Goal: Transaction & Acquisition: Subscribe to service/newsletter

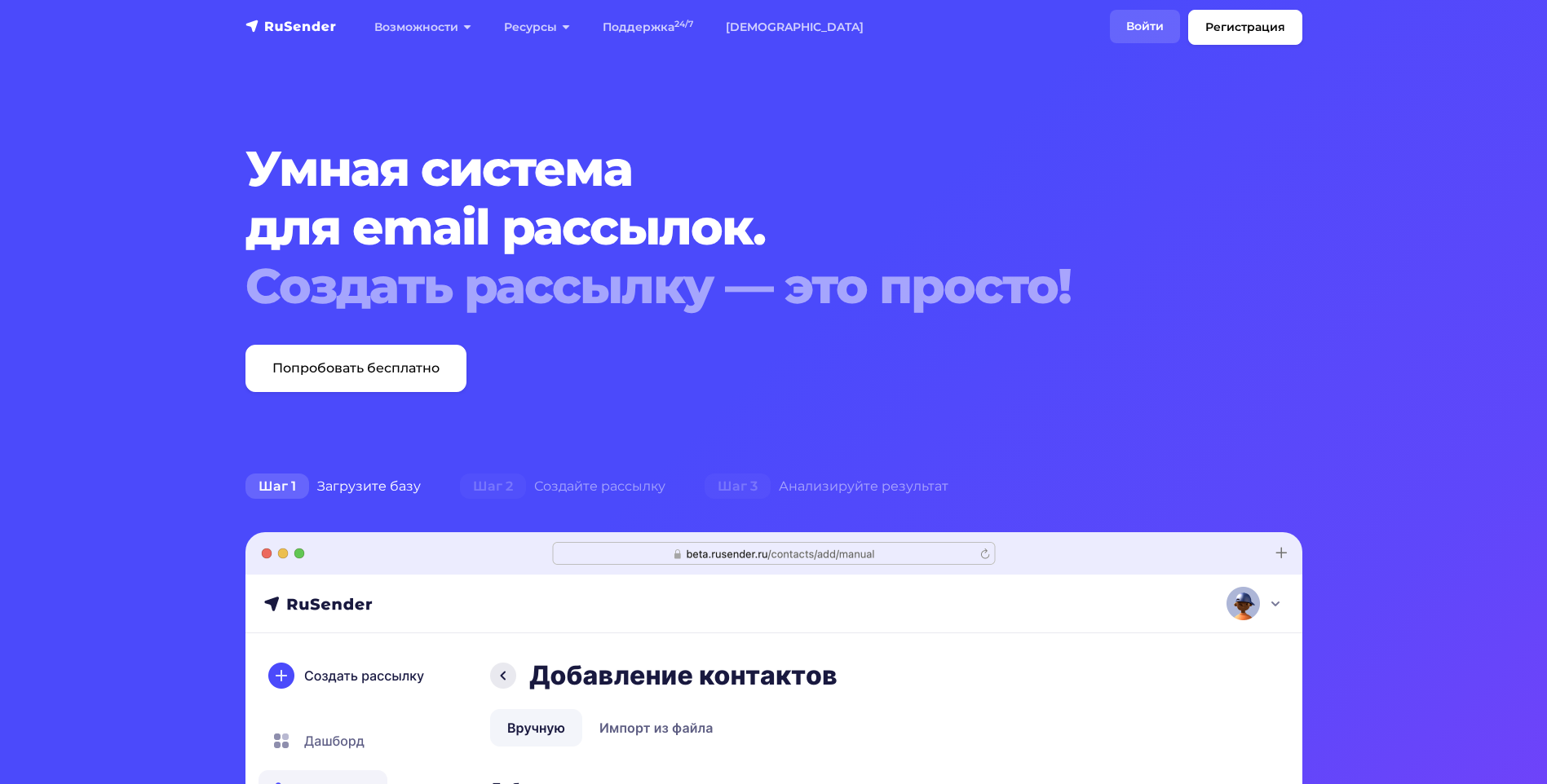
click at [1147, 24] on link "Войти" at bounding box center [1144, 26] width 70 height 34
click at [1235, 21] on link "Регистрация" at bounding box center [1246, 27] width 115 height 35
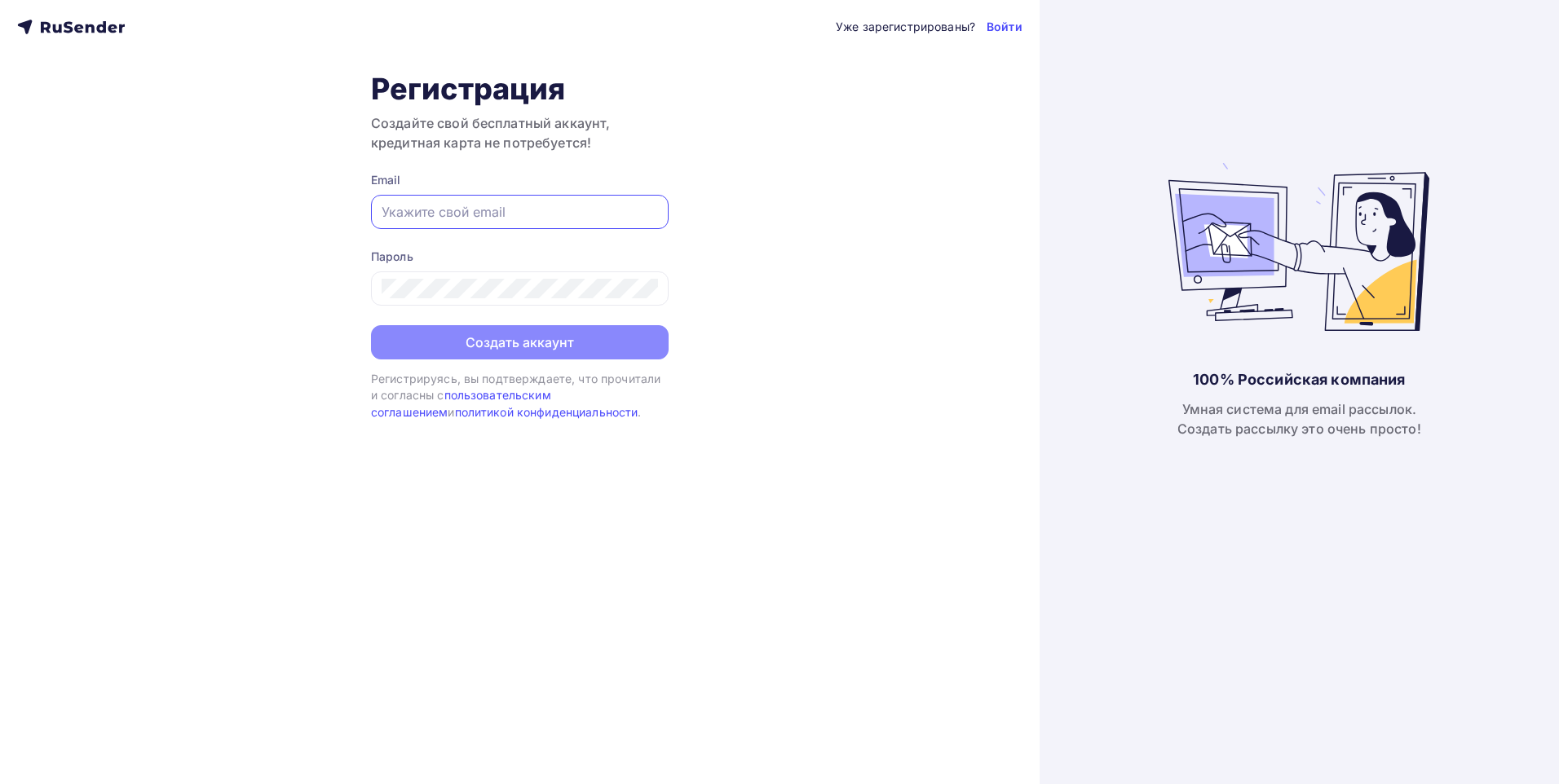
click at [493, 217] on input "text" at bounding box center [520, 212] width 277 height 20
type input "[EMAIL_ADDRESS][DOMAIN_NAME]"
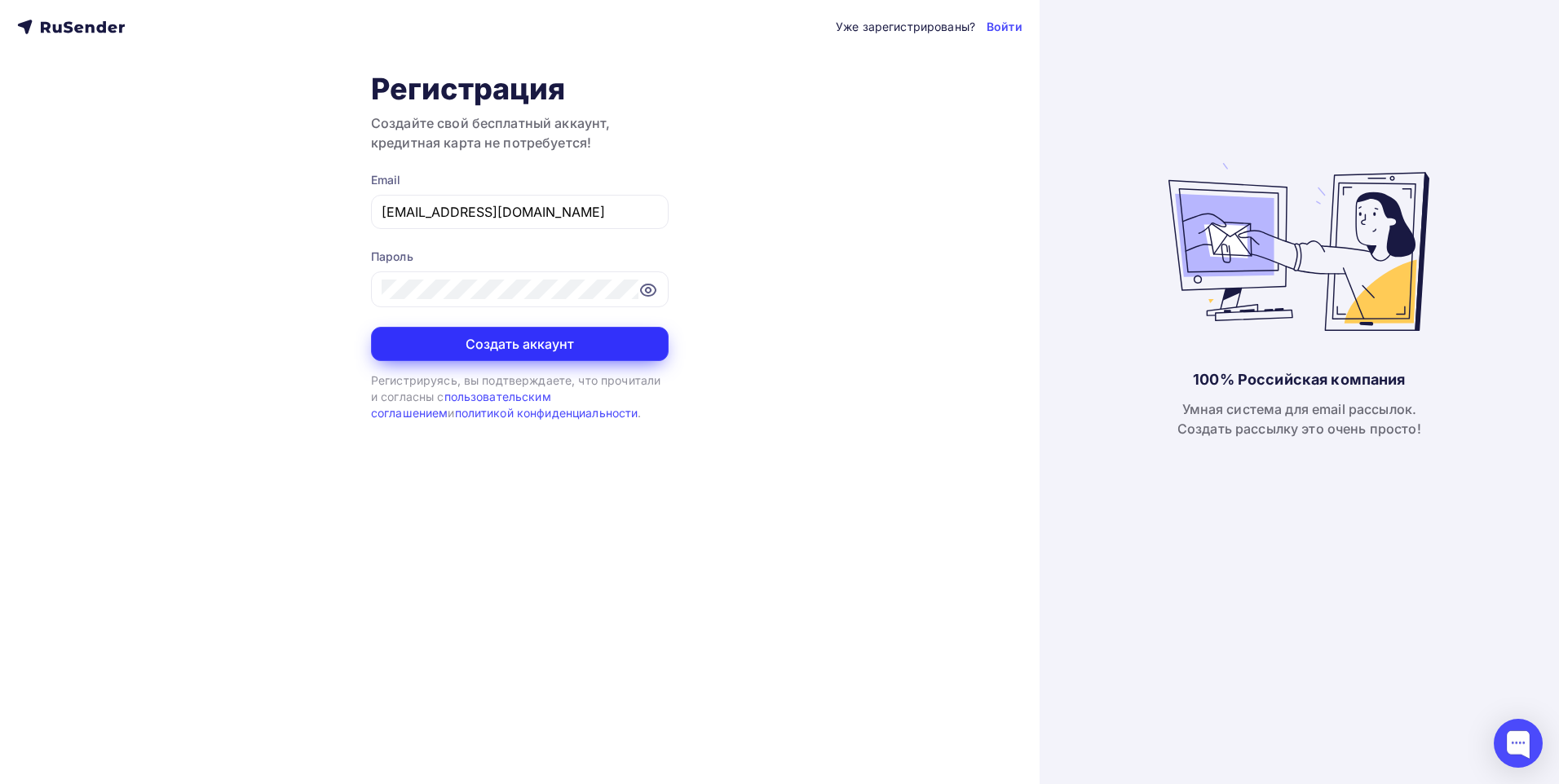
click at [552, 352] on button "Создать аккаунт" at bounding box center [519, 344] width 297 height 35
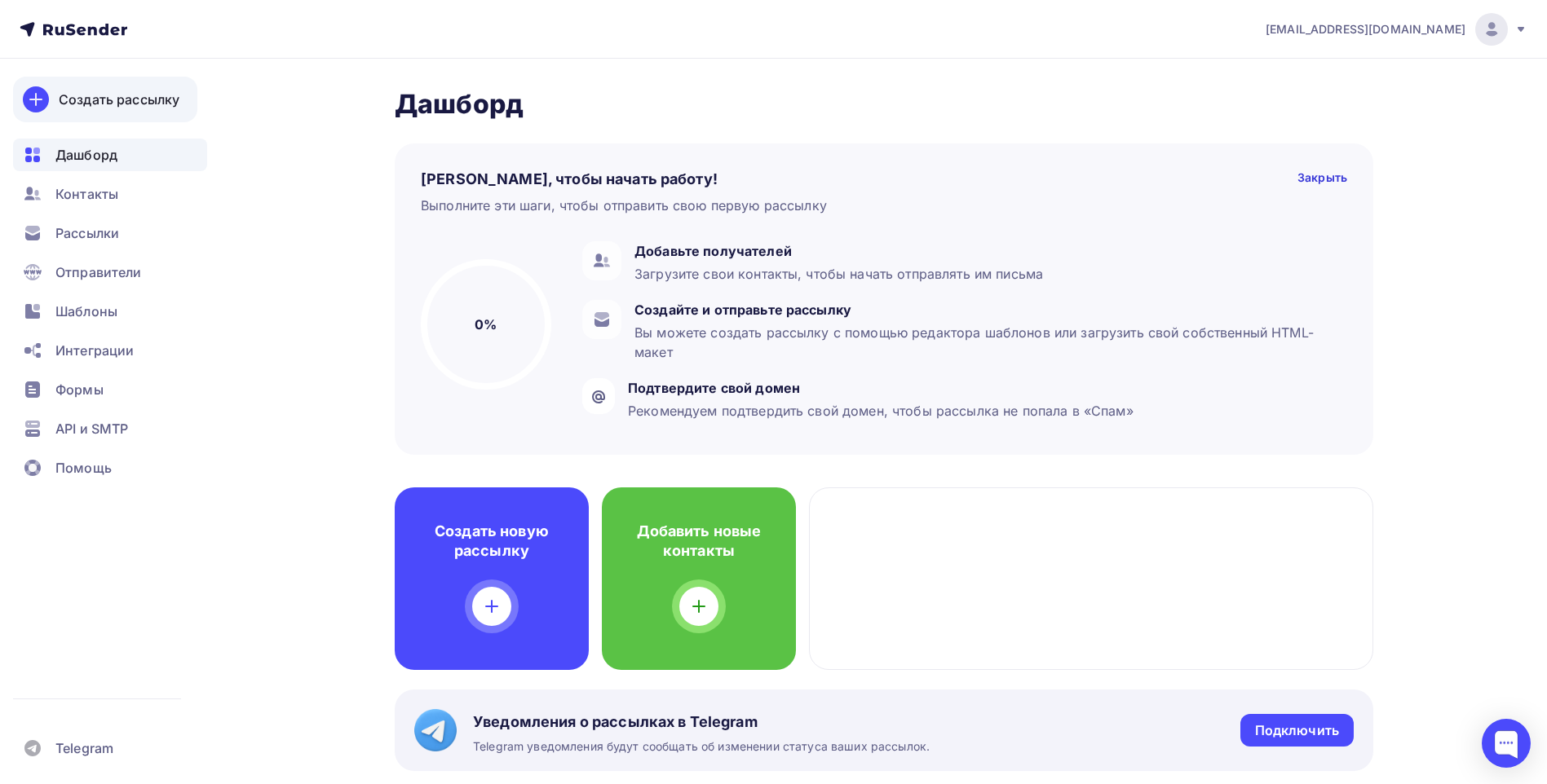
click at [134, 99] on div "Создать рассылку" at bounding box center [119, 100] width 121 height 20
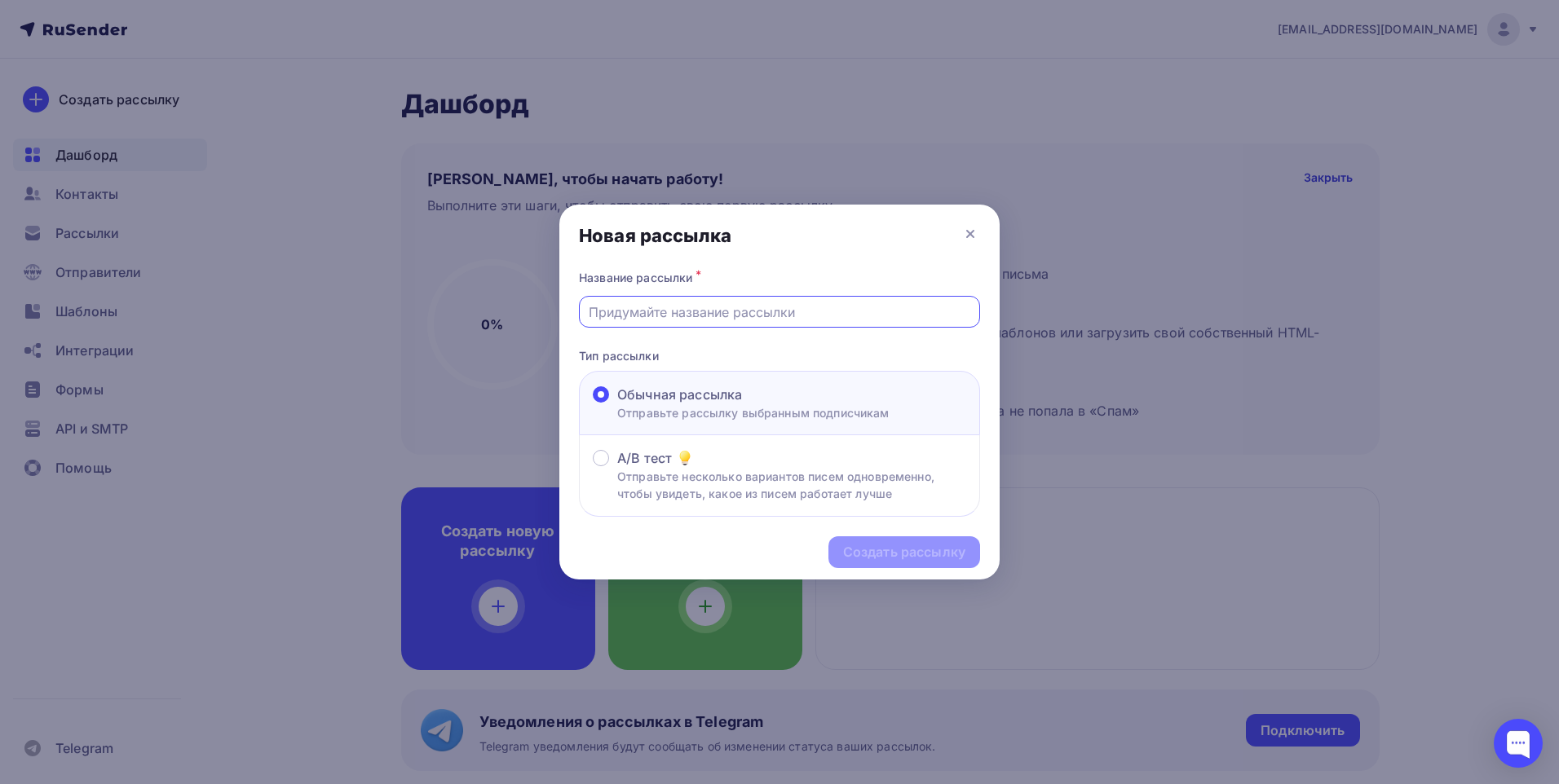
click at [771, 316] on input "text" at bounding box center [780, 312] width 382 height 20
type input "t"
type input "еда"
click at [907, 558] on div "Создать рассылку" at bounding box center [904, 552] width 123 height 19
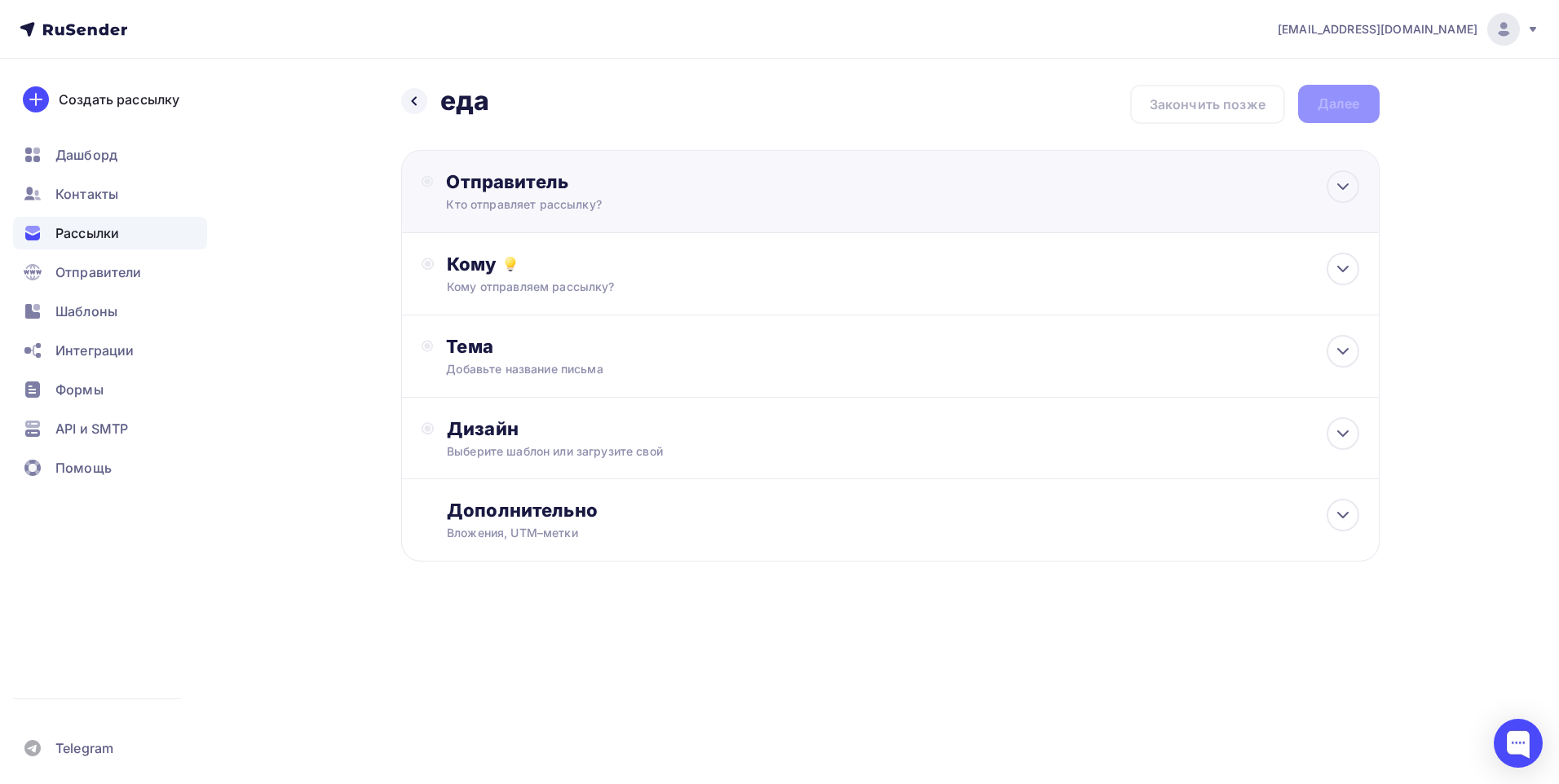
click at [711, 209] on div "Кто отправляет рассылку?" at bounding box center [605, 205] width 318 height 16
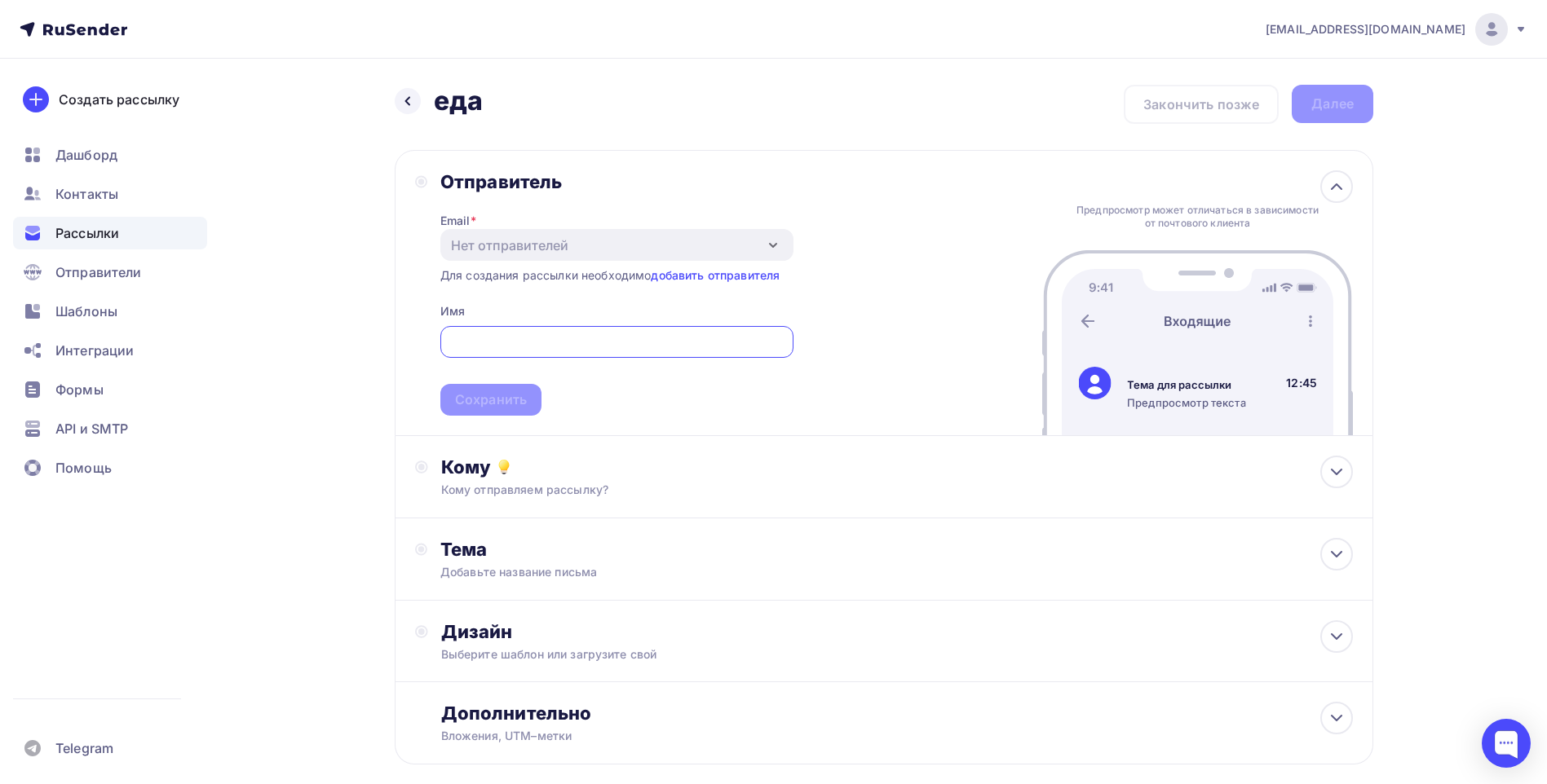
click at [545, 340] on input "text" at bounding box center [617, 343] width 334 height 20
type input "В"
drag, startPoint x: 523, startPoint y: 344, endPoint x: 498, endPoint y: 333, distance: 27.3
click at [498, 333] on input "text" at bounding box center [617, 343] width 334 height 20
type input "[EMAIL_ADDRESS][DOMAIN_NAME]"
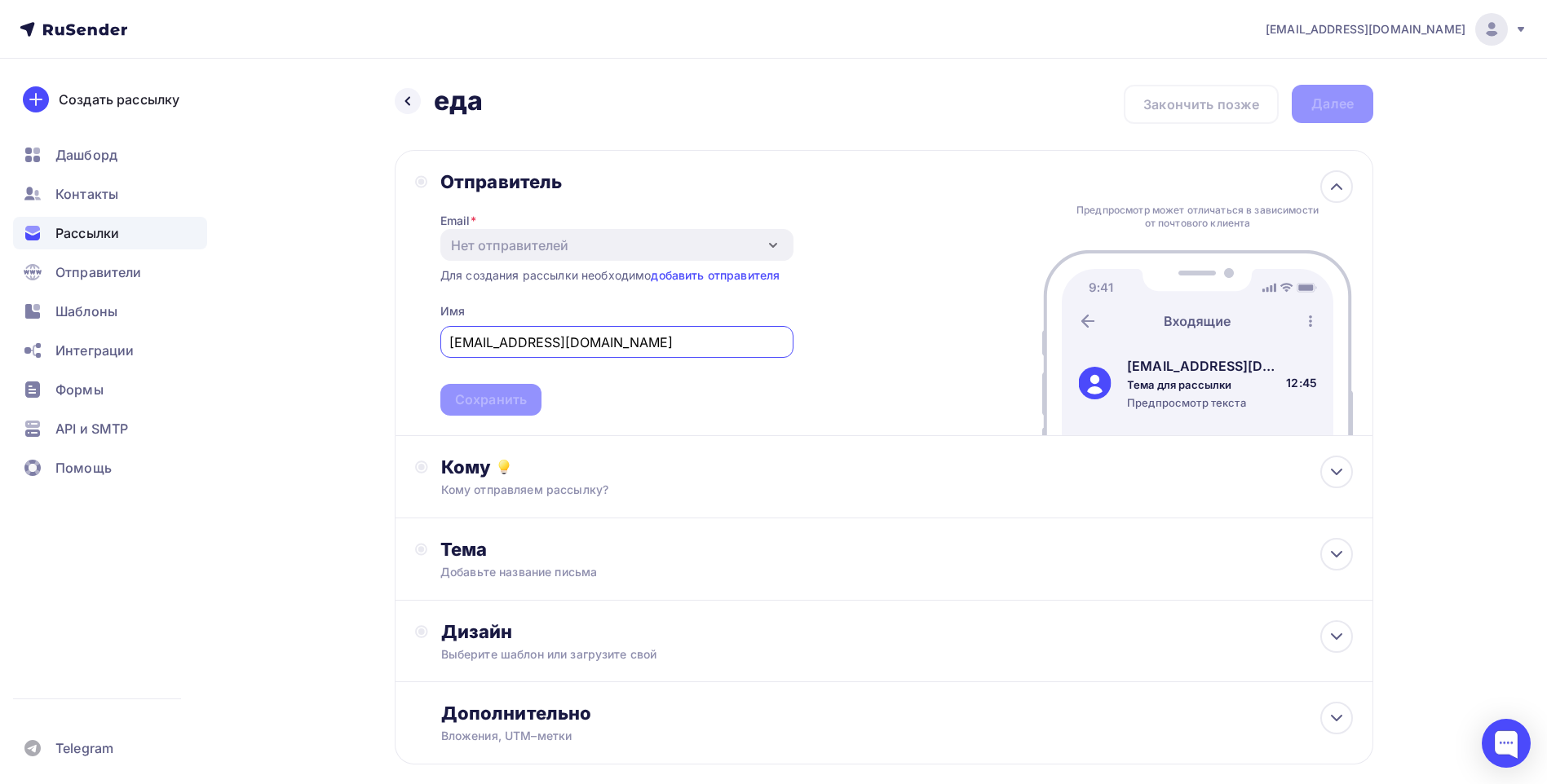
click at [530, 399] on span "[EMAIL_ADDRESS][DOMAIN_NAME] Сохранить" at bounding box center [617, 367] width 353 height 96
click at [1344, 188] on icon at bounding box center [1337, 187] width 20 height 20
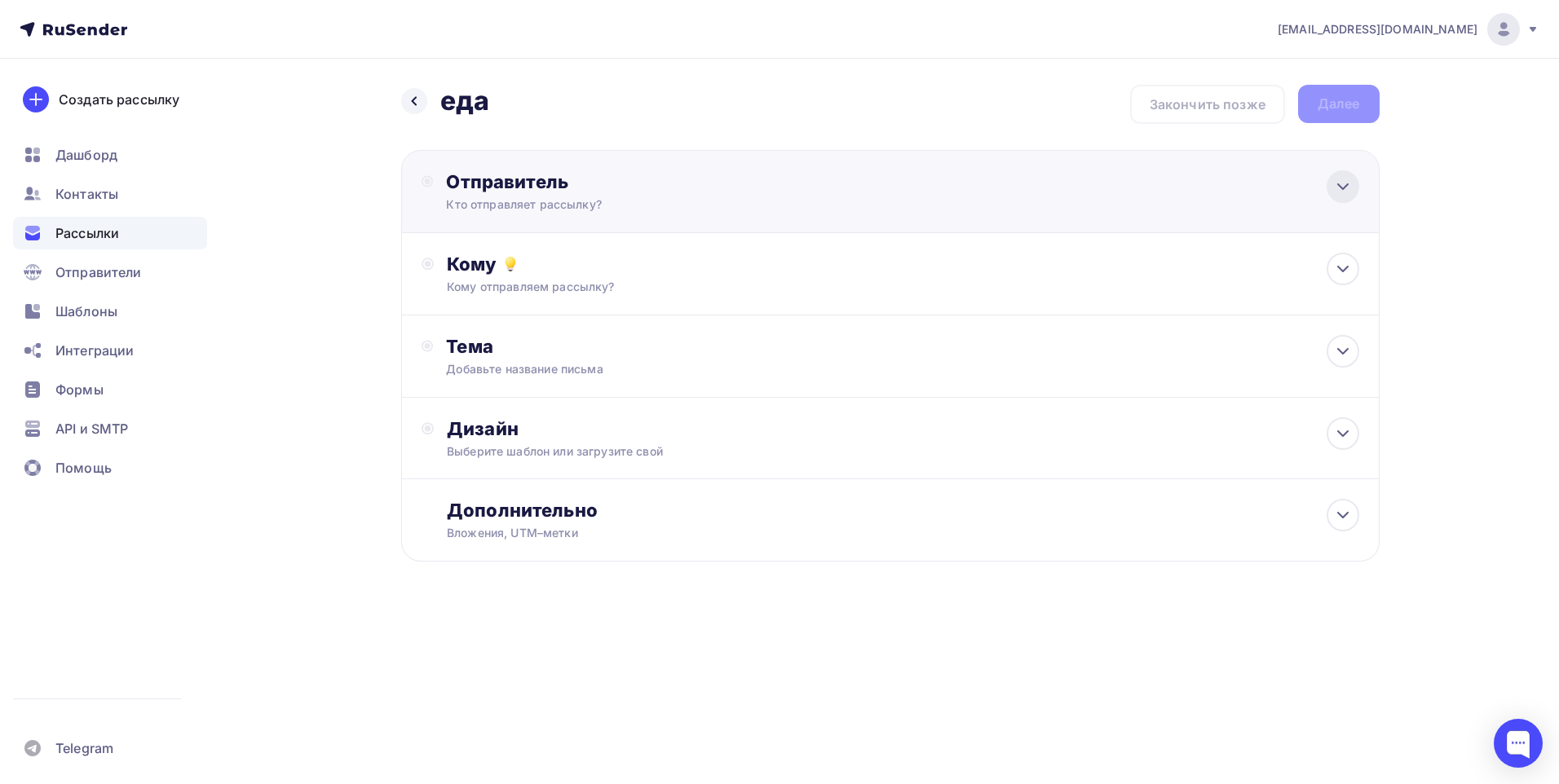
click at [1345, 188] on icon at bounding box center [1343, 187] width 10 height 5
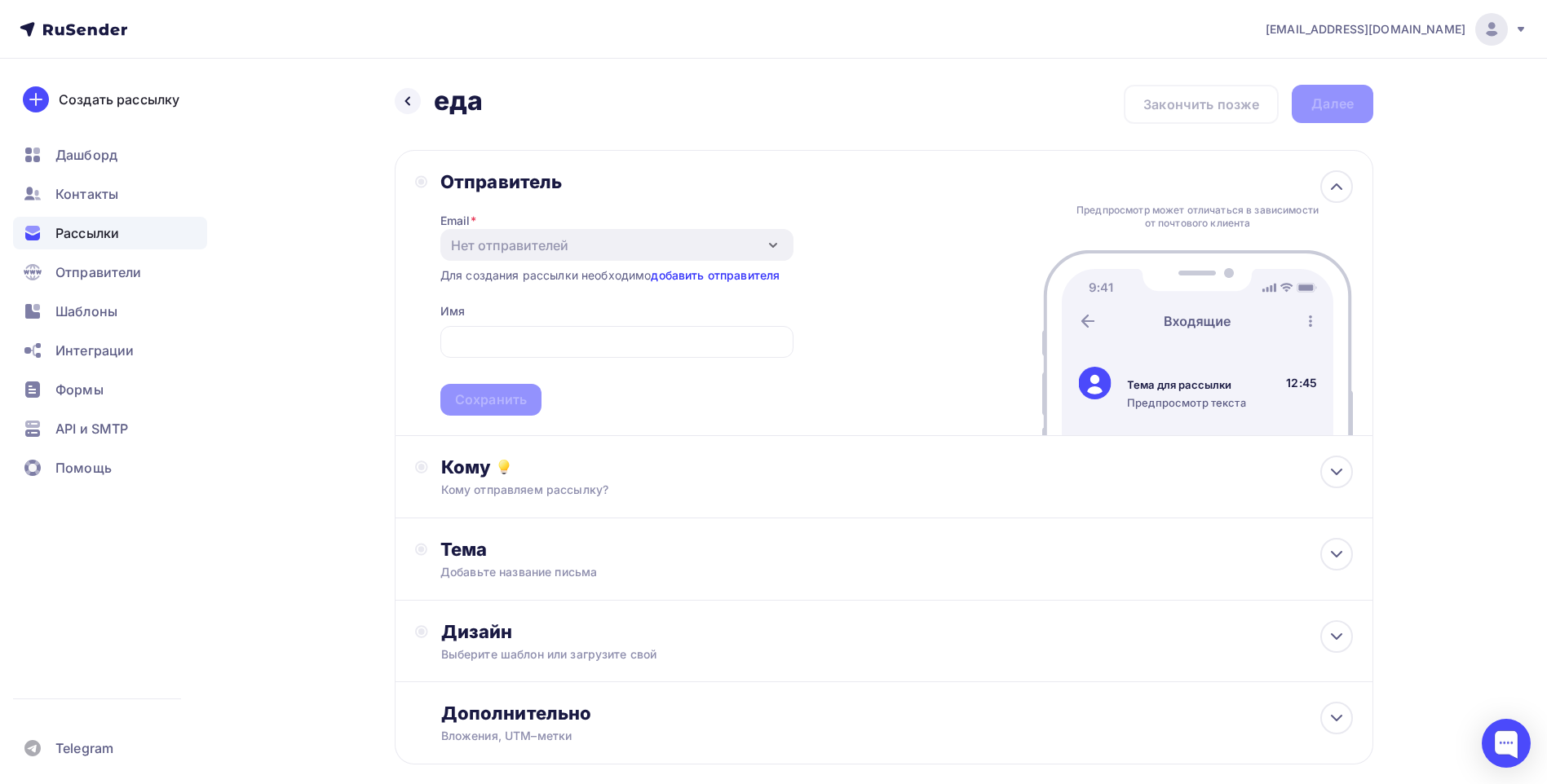
click at [763, 277] on link "добавить отправителя" at bounding box center [715, 275] width 129 height 14
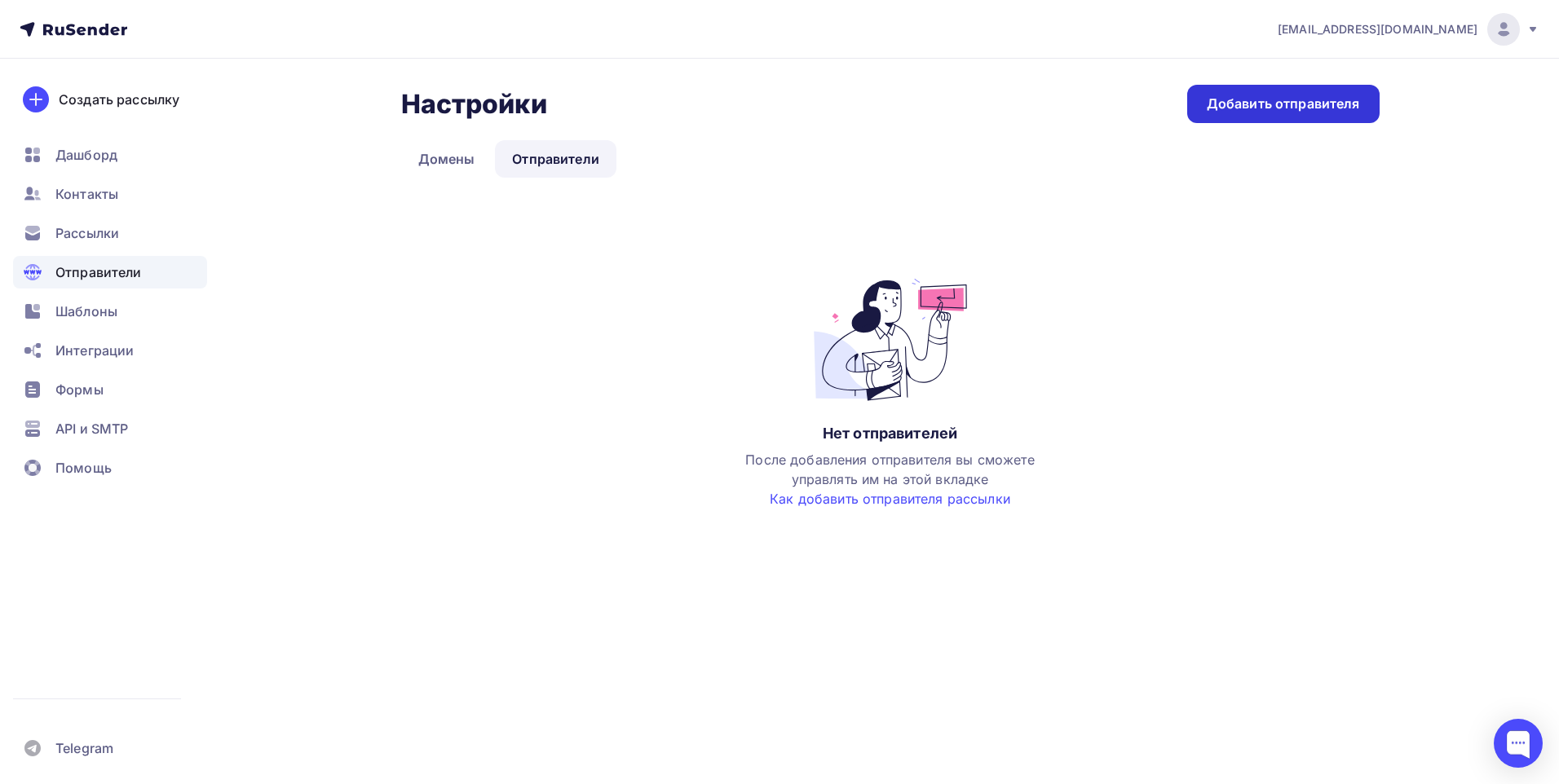
click at [1326, 111] on div "Добавить отправителя" at bounding box center [1283, 104] width 153 height 19
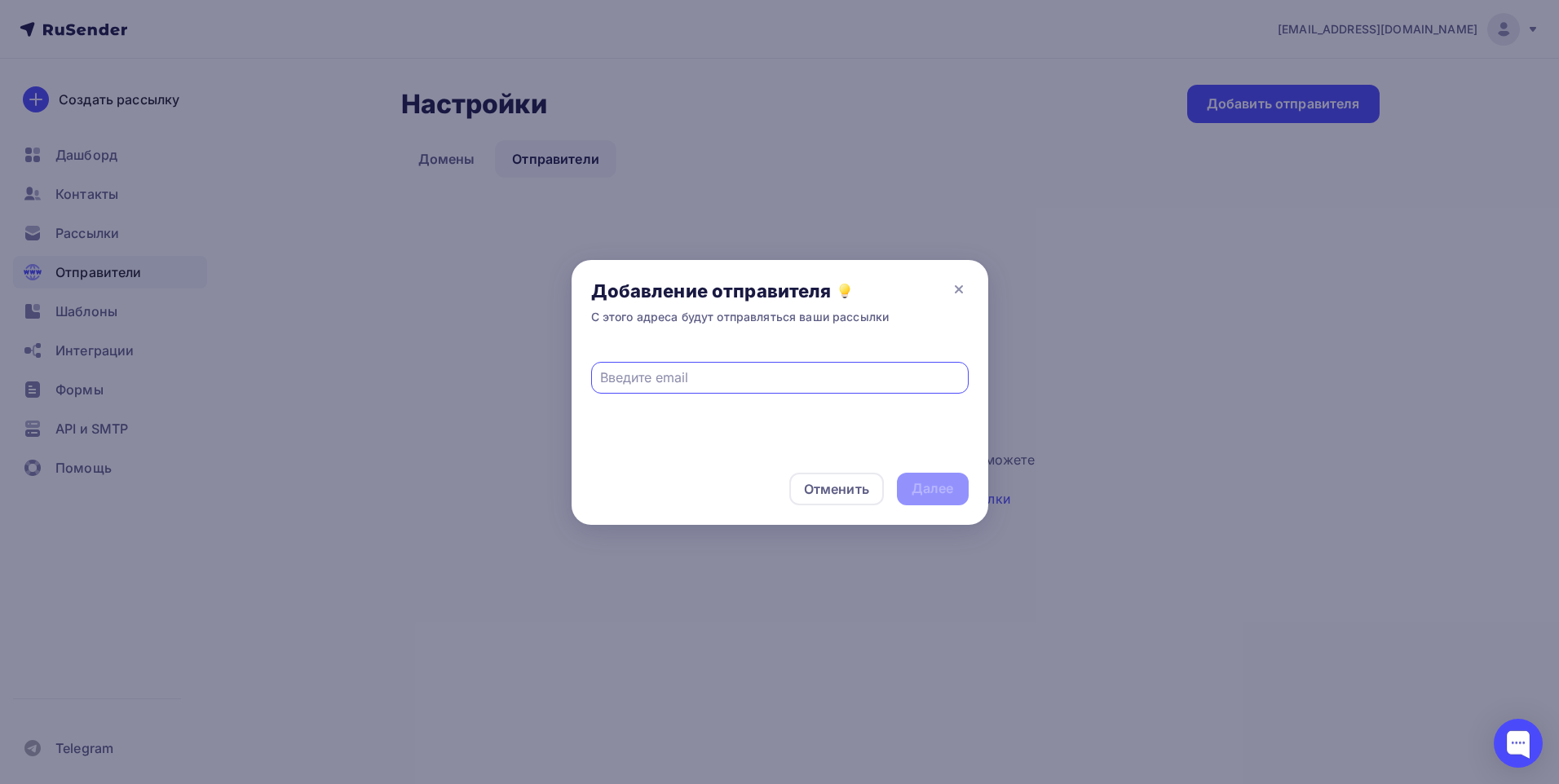
click at [629, 381] on input "text" at bounding box center [780, 378] width 359 height 20
type input "[EMAIL_ADDRESS][DOMAIN_NAME]"
click at [934, 492] on div "Далее" at bounding box center [932, 488] width 42 height 19
click at [959, 280] on icon at bounding box center [959, 290] width 20 height 20
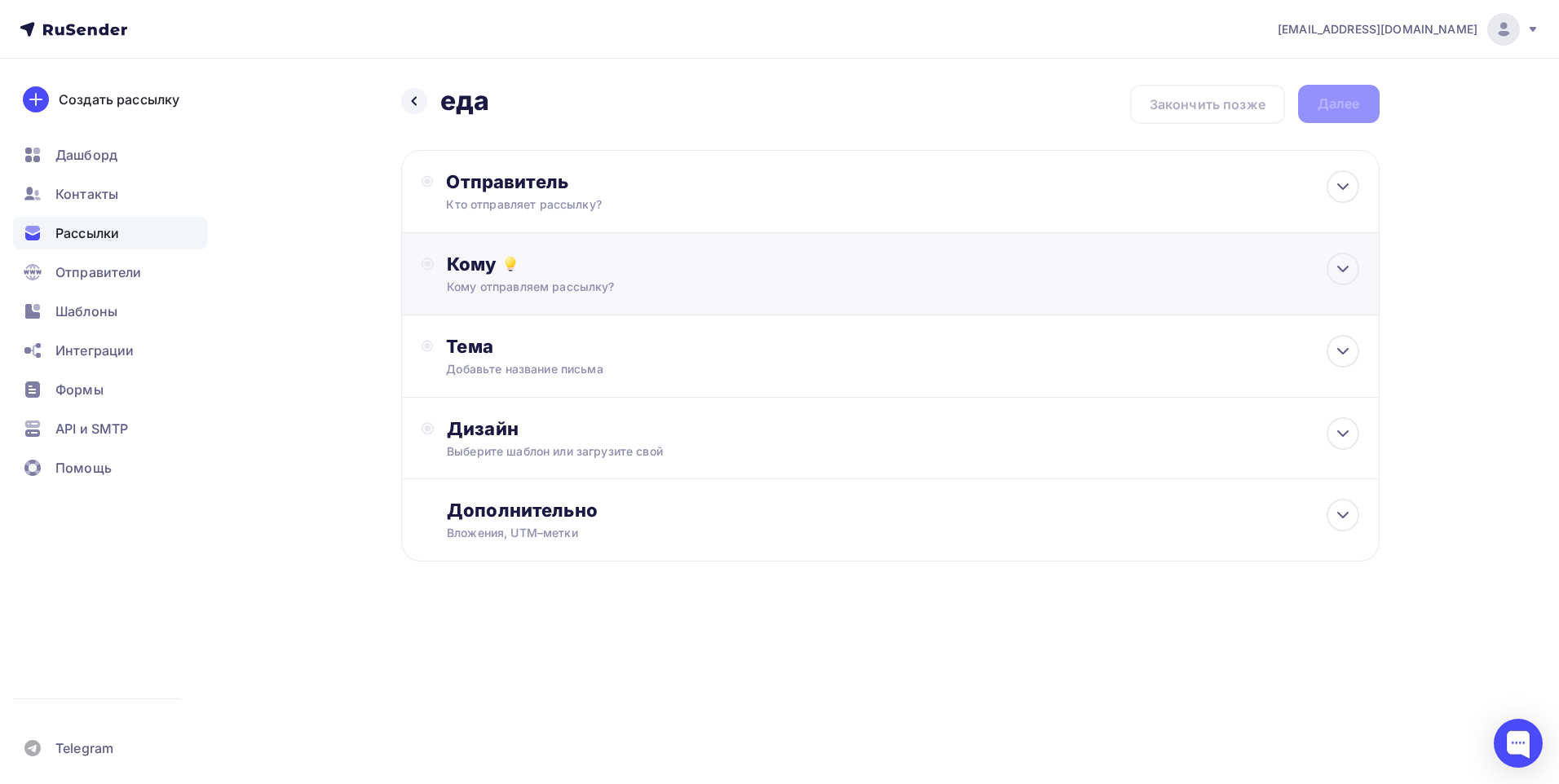
click at [674, 266] on div "Кому" at bounding box center [903, 264] width 912 height 23
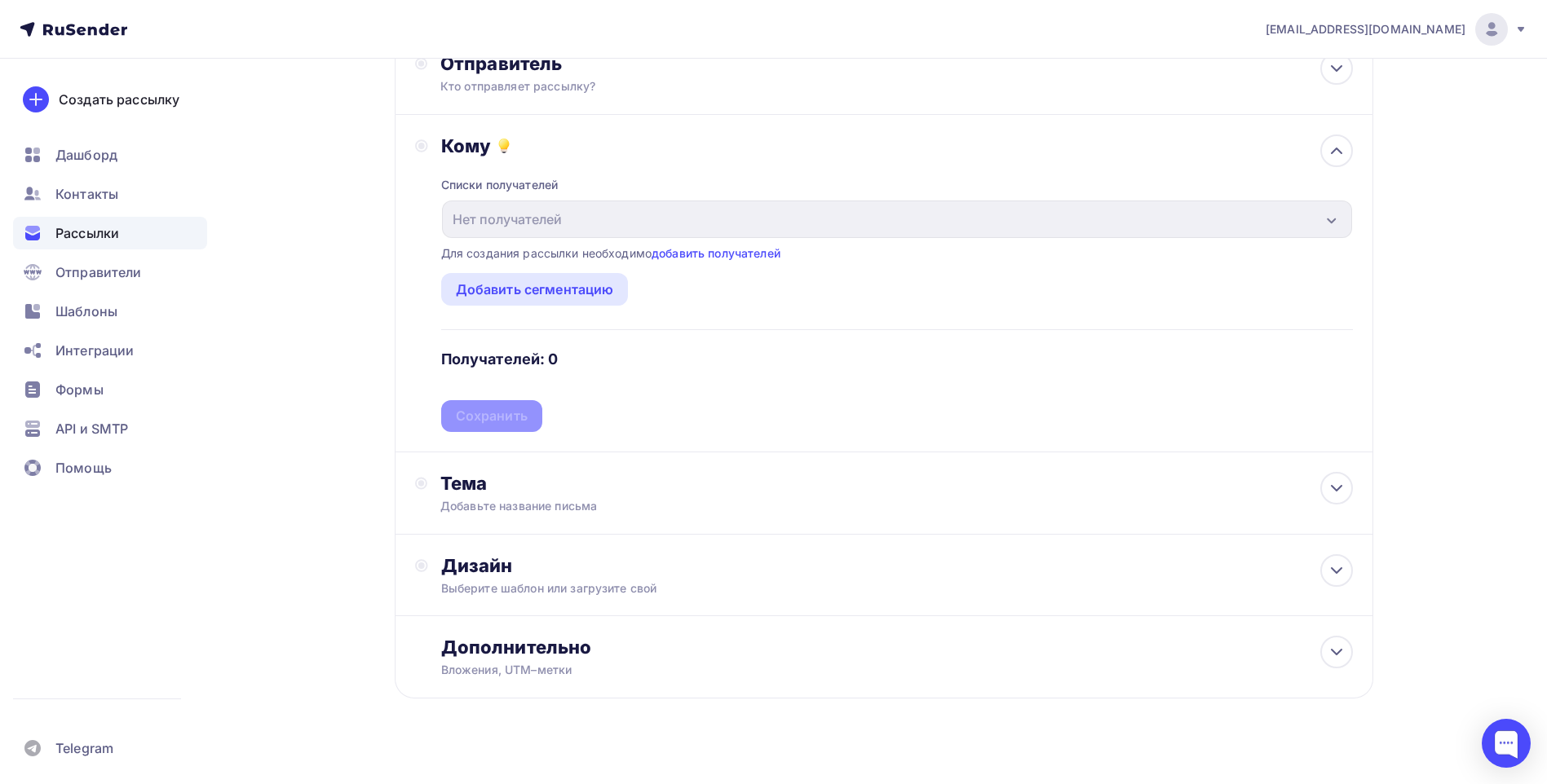
scroll to position [138, 0]
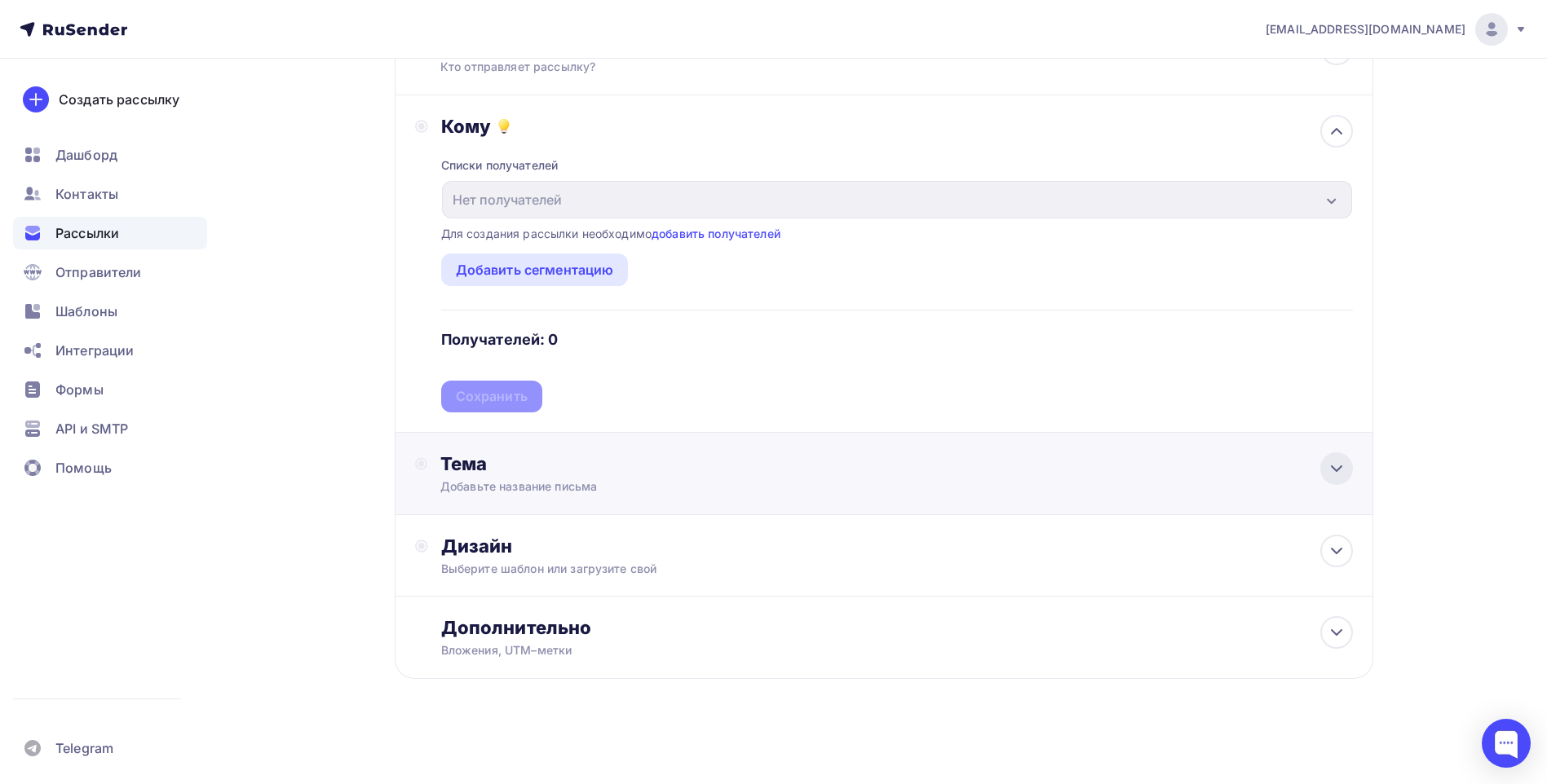
click at [1337, 468] on icon at bounding box center [1337, 469] width 20 height 20
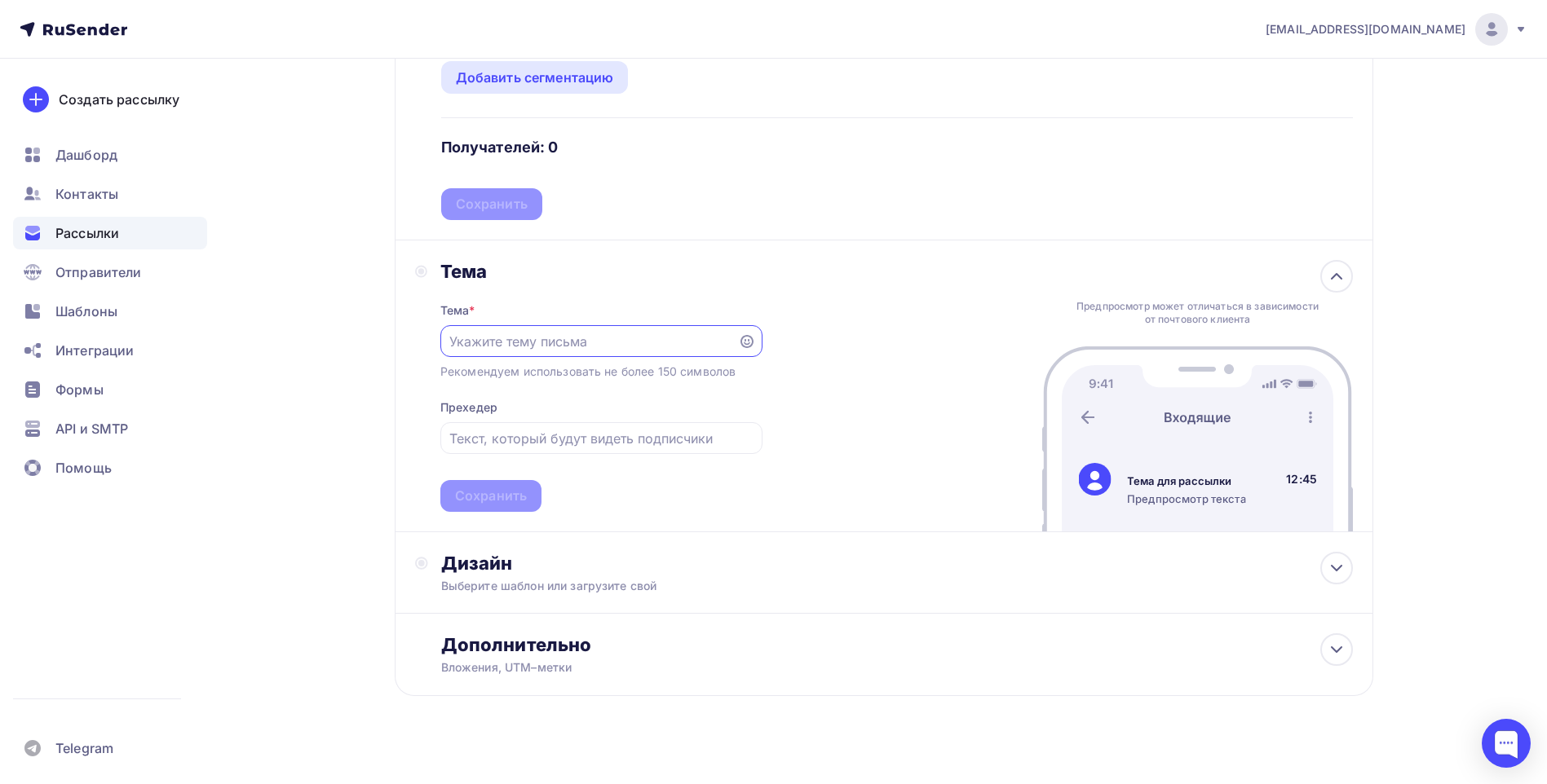
scroll to position [348, 0]
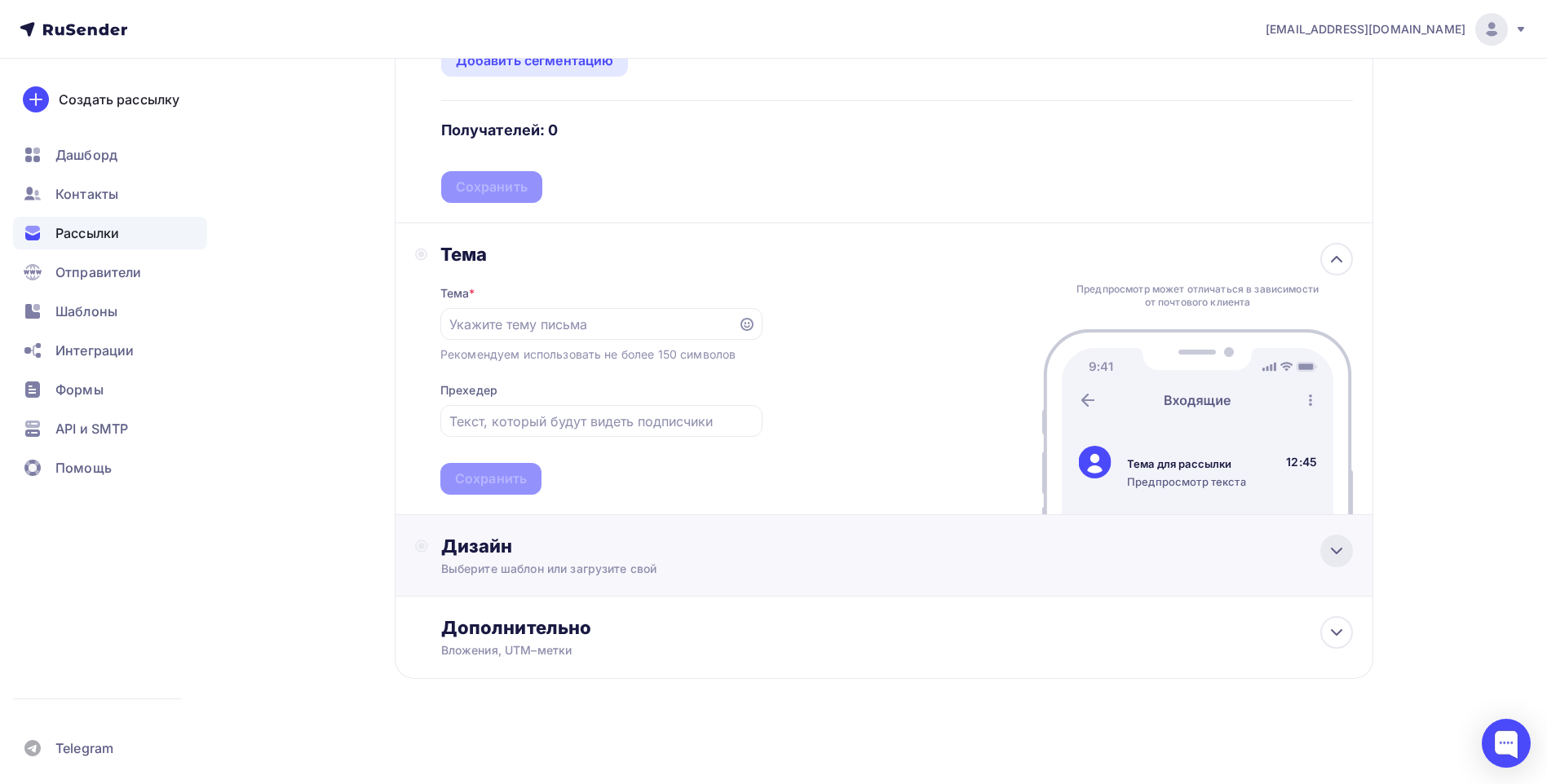
click at [1339, 551] on icon at bounding box center [1337, 551] width 10 height 5
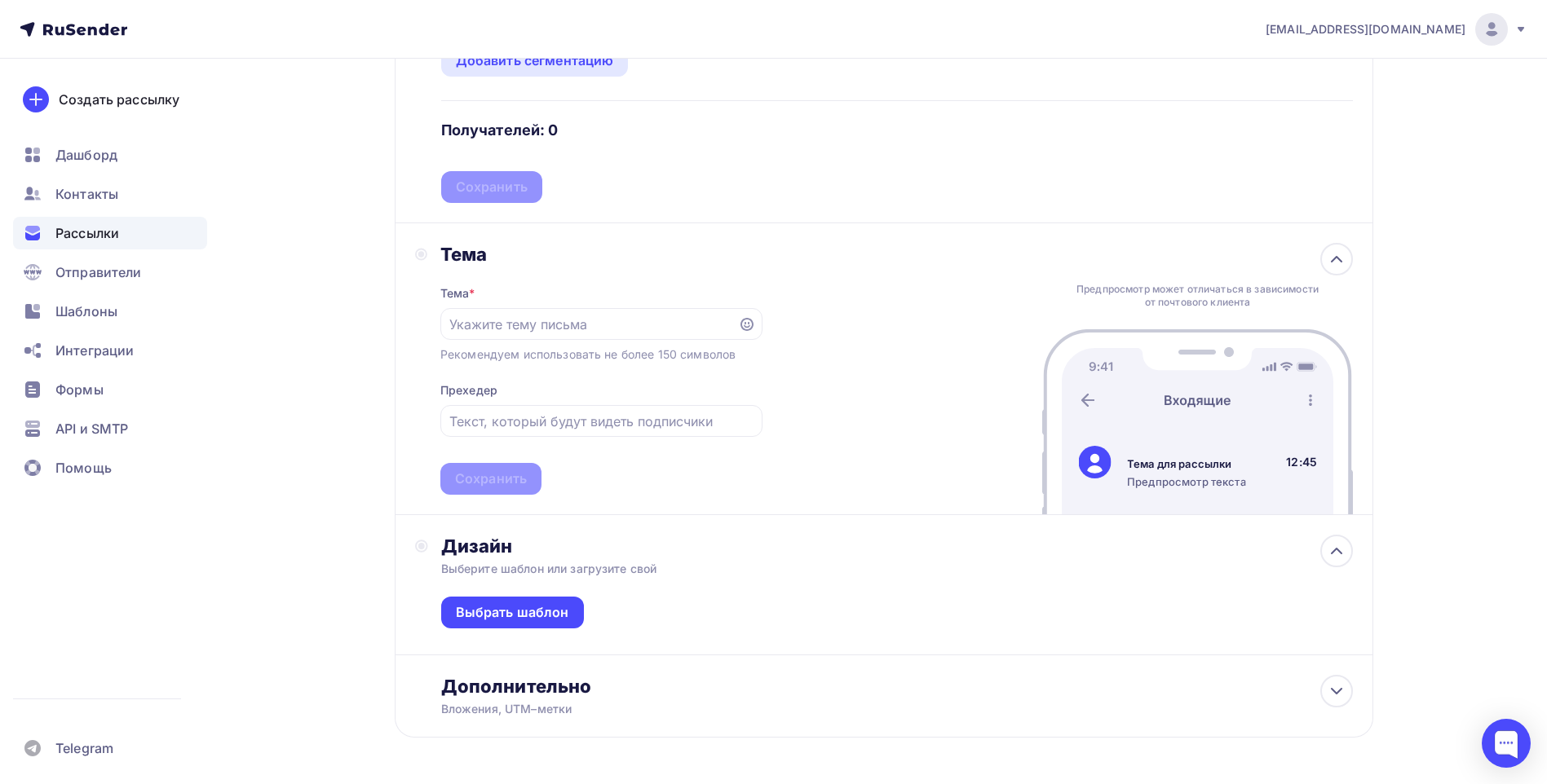
scroll to position [406, 0]
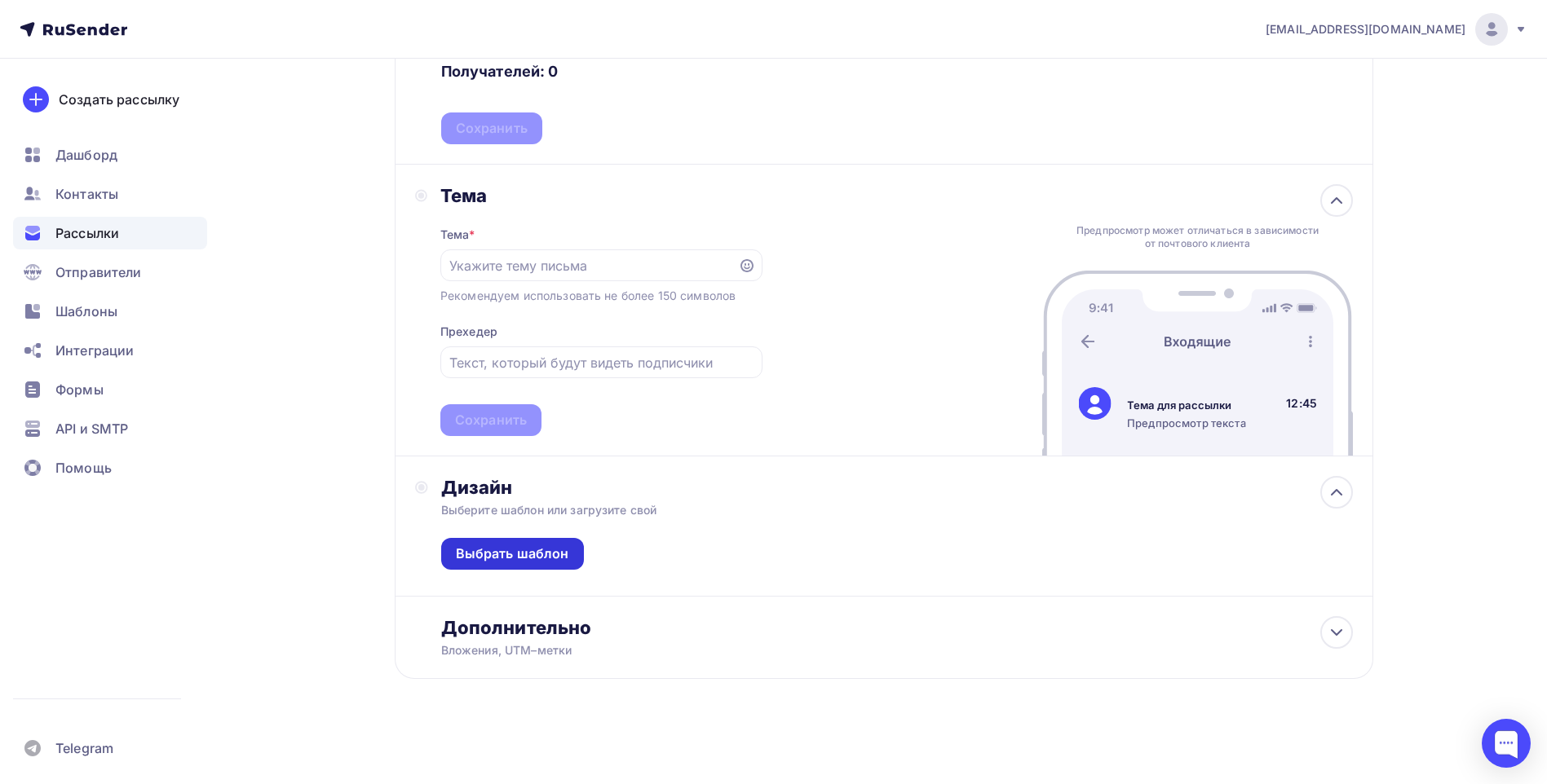
click at [538, 556] on div "Выбрать шаблон" at bounding box center [512, 553] width 114 height 19
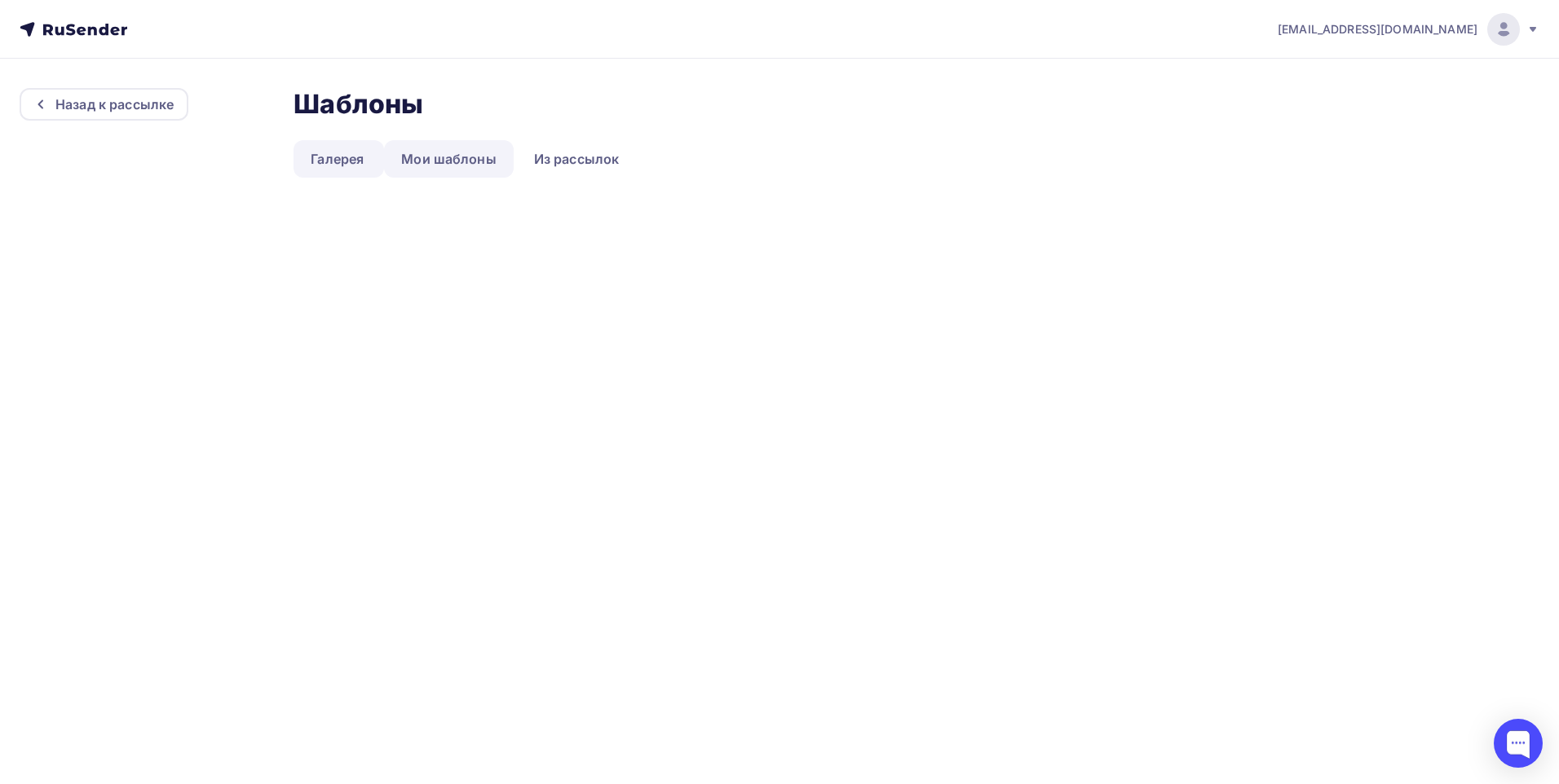
click at [453, 161] on link "Мои шаблоны" at bounding box center [448, 159] width 129 height 38
click at [321, 163] on link "Галерея" at bounding box center [337, 159] width 87 height 38
click at [621, 164] on link "Из рассылок" at bounding box center [577, 159] width 120 height 38
click at [355, 159] on link "Галерея" at bounding box center [337, 159] width 87 height 38
click at [456, 156] on link "Мои шаблоны" at bounding box center [448, 159] width 129 height 38
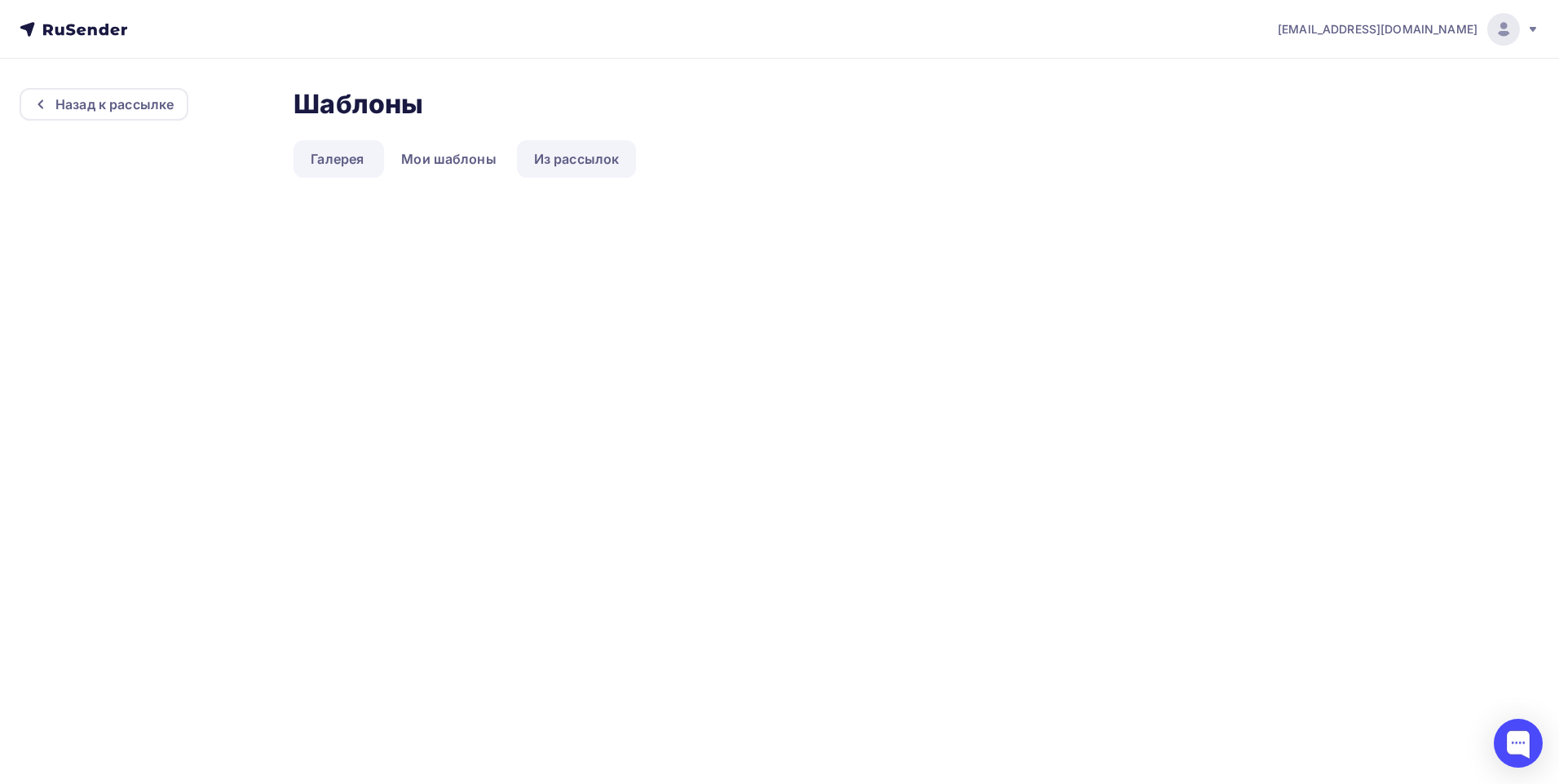
click at [609, 170] on link "Из рассылок" at bounding box center [577, 159] width 120 height 38
click at [607, 170] on link "Из рассылок" at bounding box center [577, 159] width 120 height 38
click at [411, 159] on link "Мои шаблоны" at bounding box center [448, 159] width 129 height 38
click at [359, 159] on link "Галерея" at bounding box center [337, 159] width 87 height 38
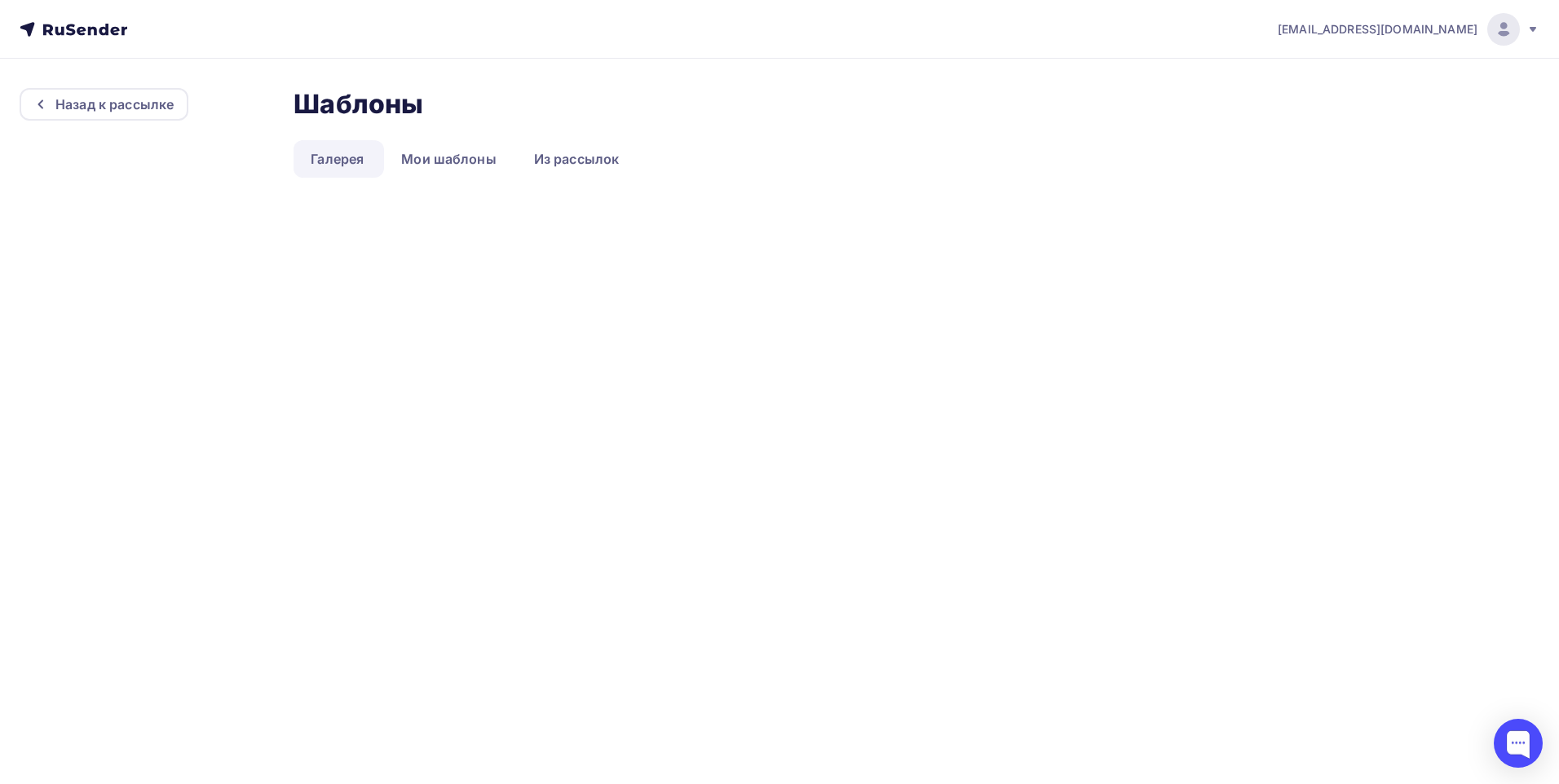
click at [359, 159] on link "Галерея" at bounding box center [337, 159] width 87 height 38
click at [40, 105] on icon at bounding box center [41, 105] width 13 height 13
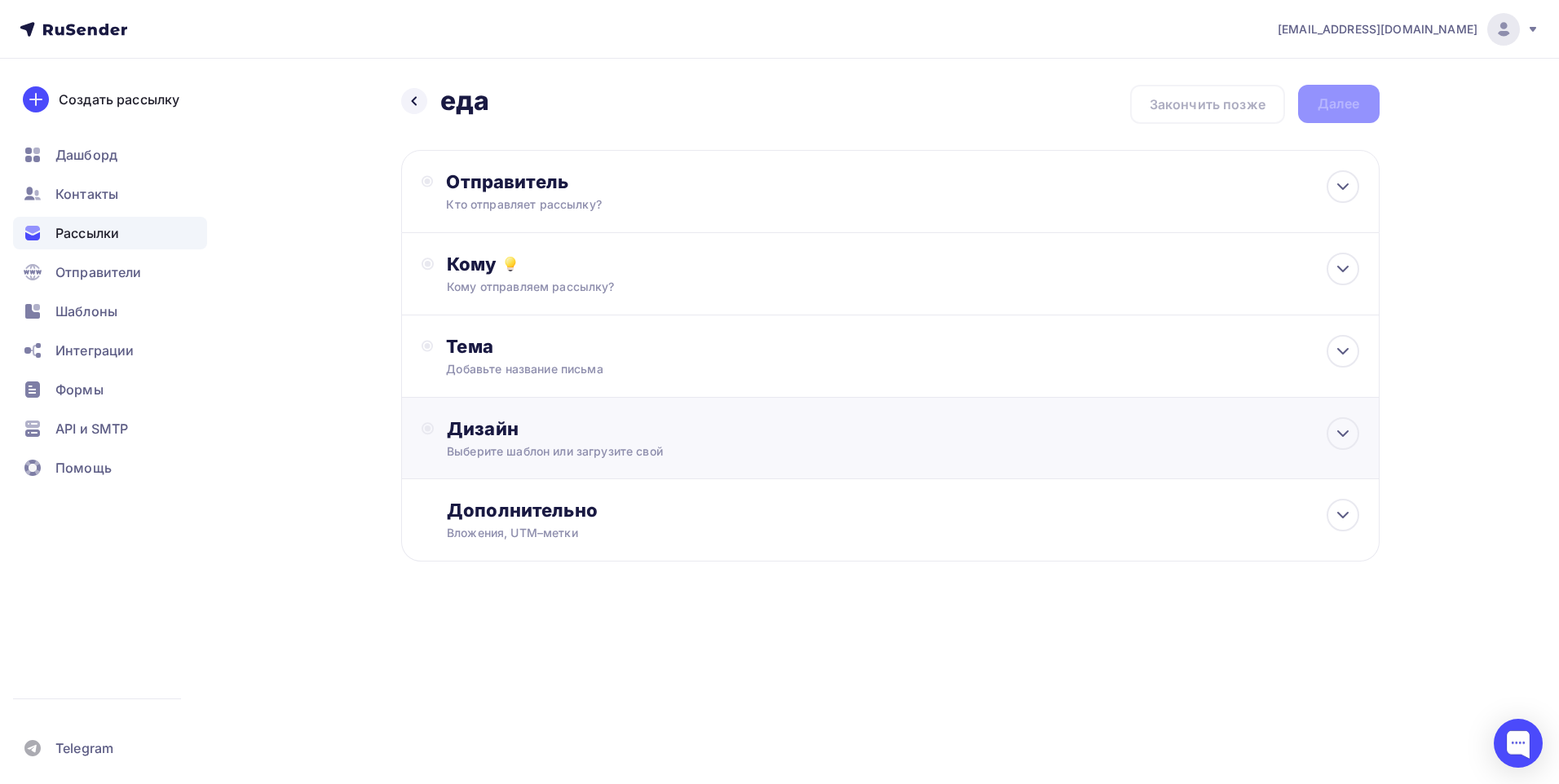
click at [847, 464] on div "Дизайн Выберите шаблон или загрузите свой" at bounding box center [890, 448] width 938 height 61
click at [533, 495] on div "Выбрать шаблон" at bounding box center [518, 495] width 114 height 19
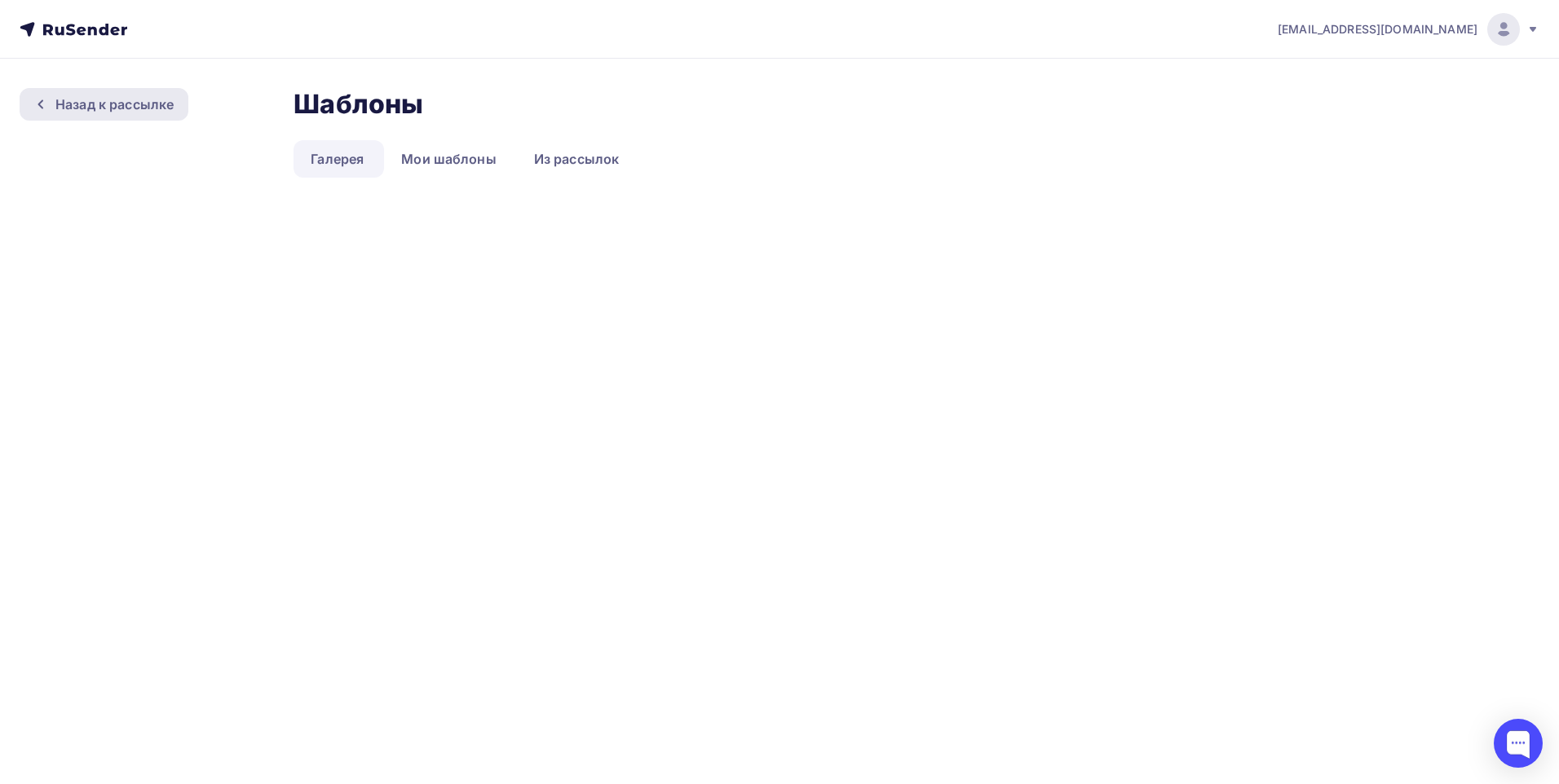
click at [40, 114] on div "Назад к рассылке" at bounding box center [104, 105] width 169 height 33
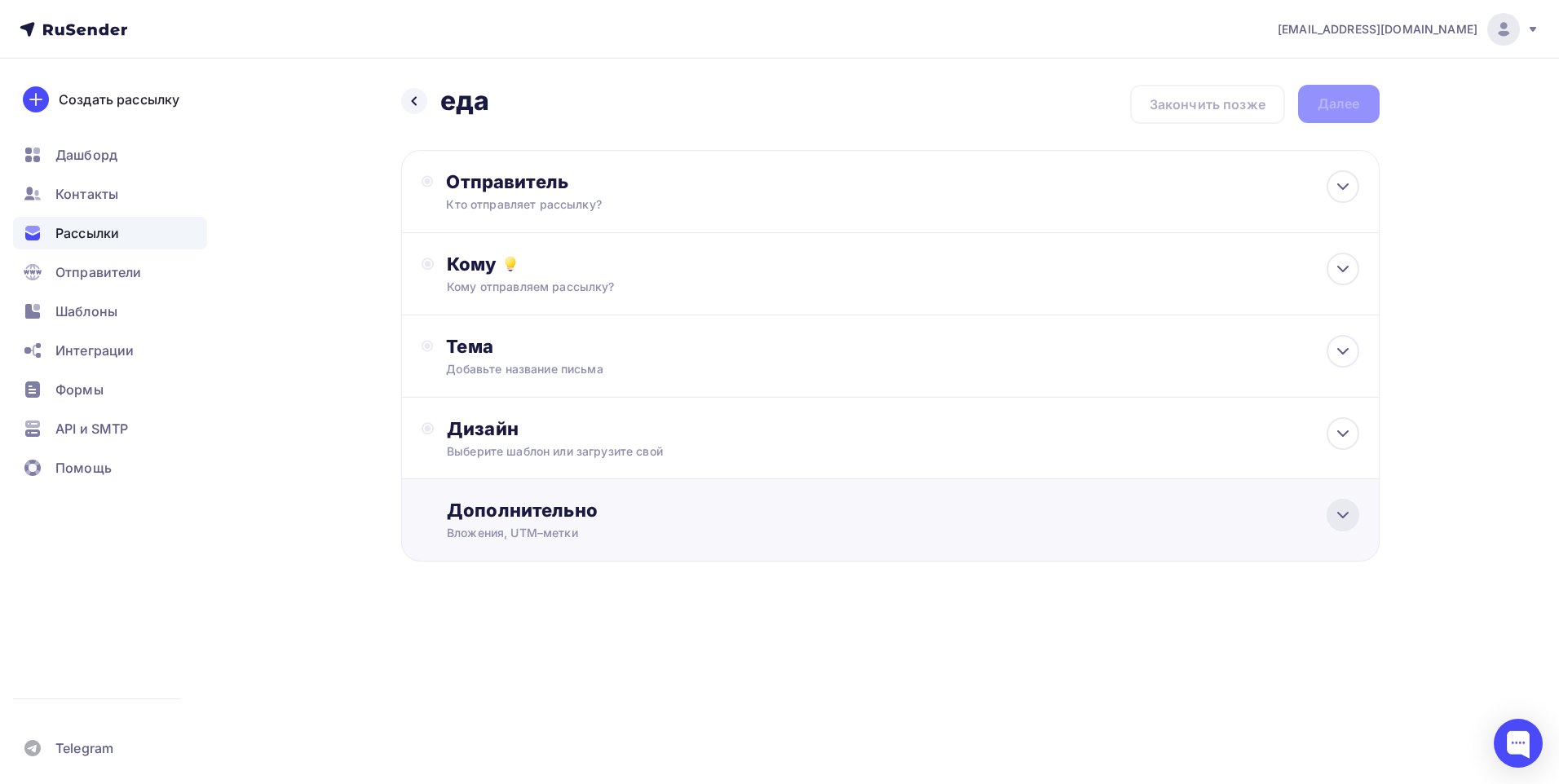
click at [1346, 512] on icon at bounding box center [1343, 516] width 20 height 20
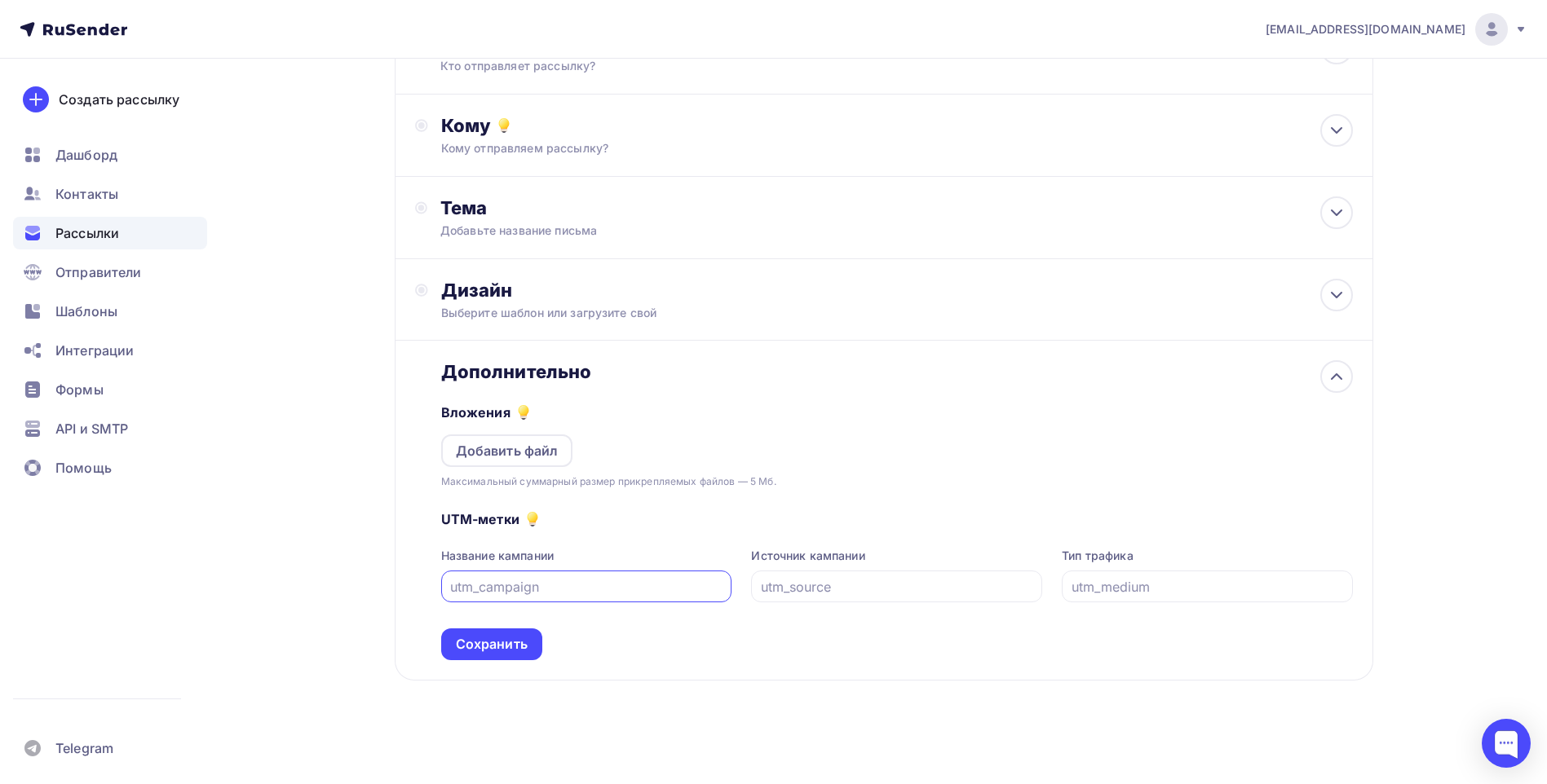
scroll to position [140, 0]
click at [537, 450] on div "Добавить файл" at bounding box center [507, 450] width 103 height 20
click at [514, 646] on div "Сохранить" at bounding box center [491, 642] width 72 height 19
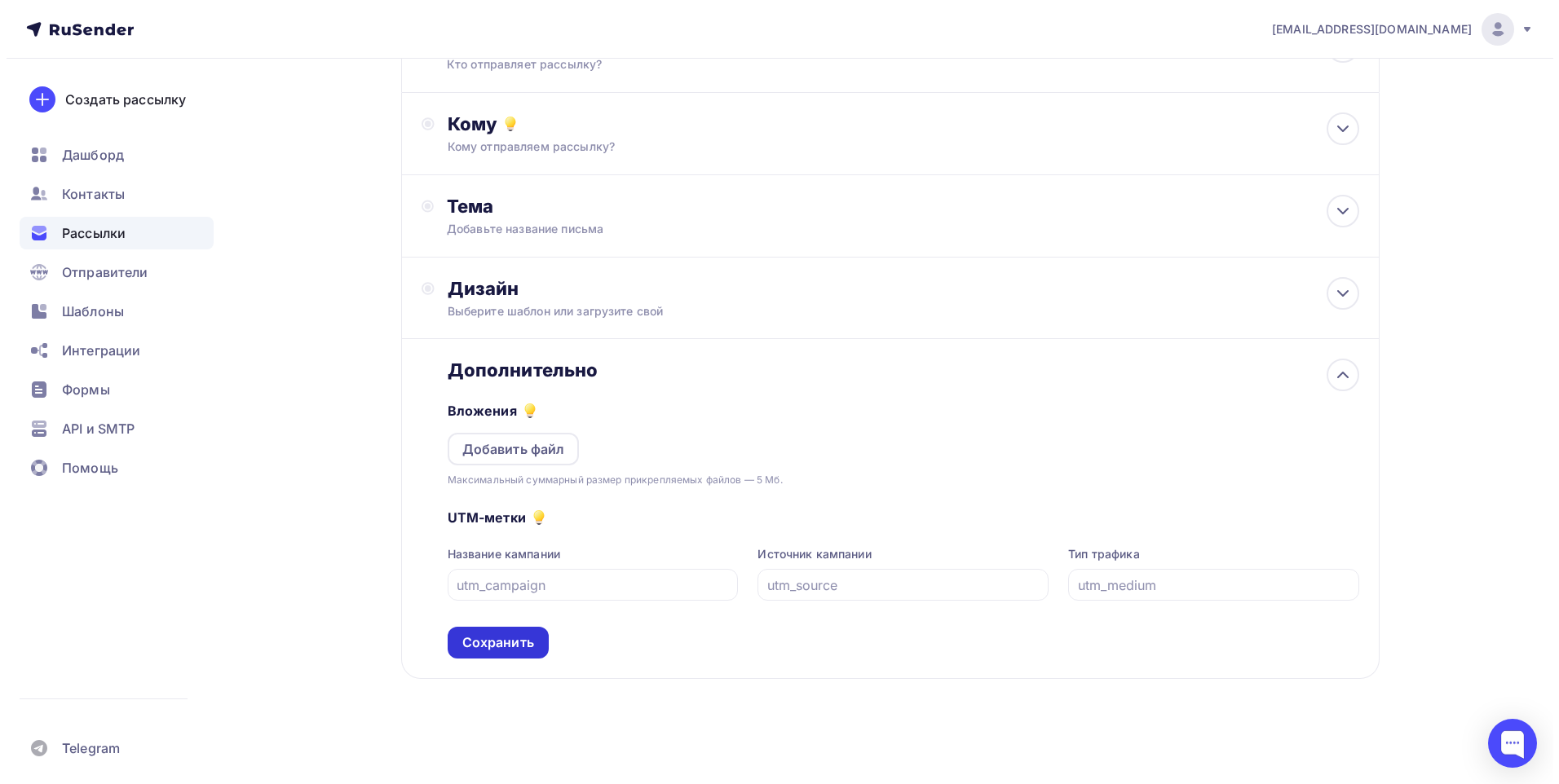
scroll to position [0, 0]
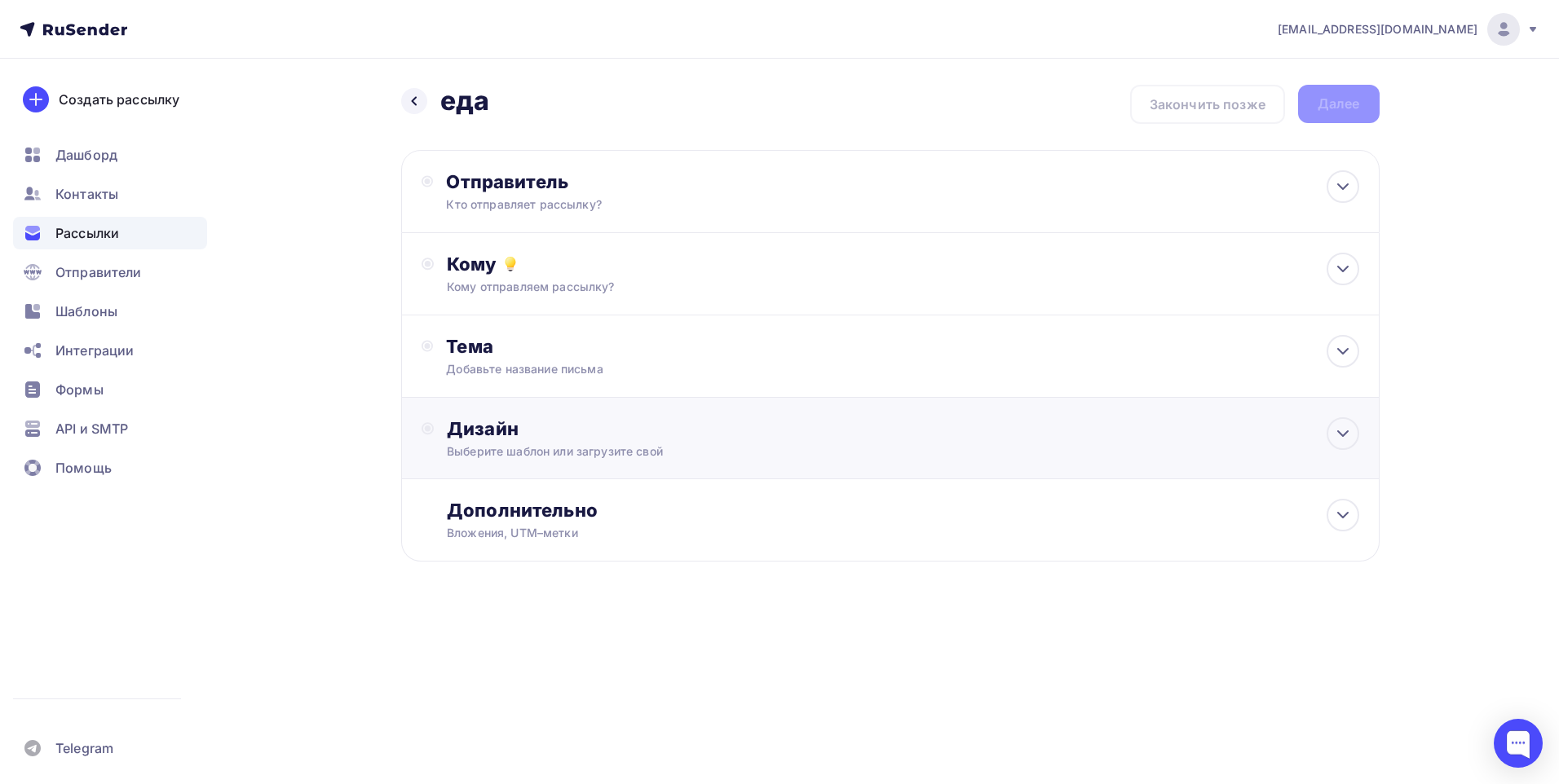
click at [833, 427] on div "Дизайн" at bounding box center [903, 429] width 912 height 23
click at [517, 500] on div "Выбрать шаблон" at bounding box center [518, 495] width 114 height 19
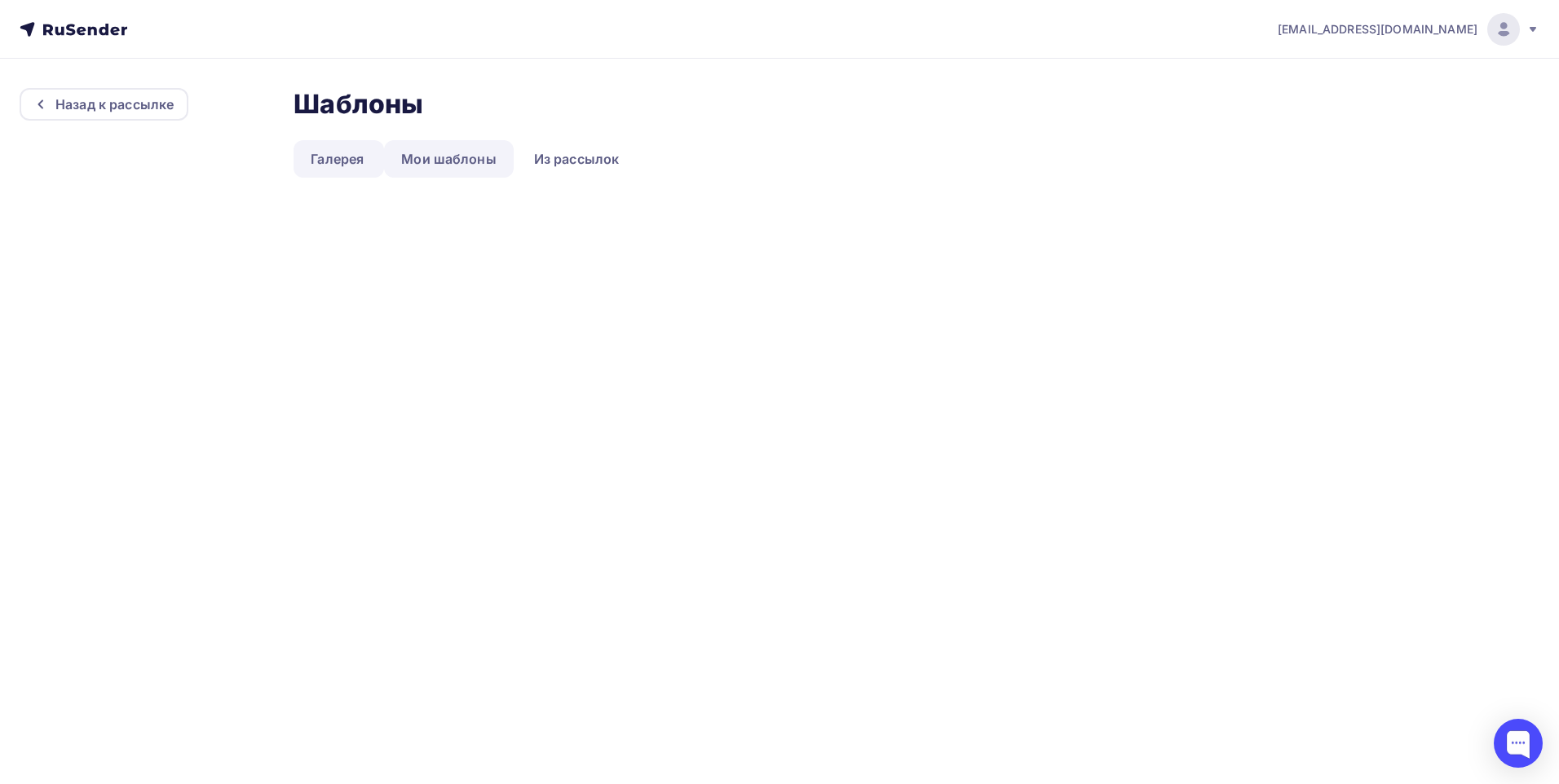
drag, startPoint x: 479, startPoint y: 137, endPoint x: 474, endPoint y: 174, distance: 37.3
click at [477, 141] on div "Шаблоны Шаблоны Галерея Мои шаблоны Из рассылок" at bounding box center [916, 146] width 1246 height 116
click at [473, 156] on link "Мои шаблоны" at bounding box center [448, 159] width 129 height 38
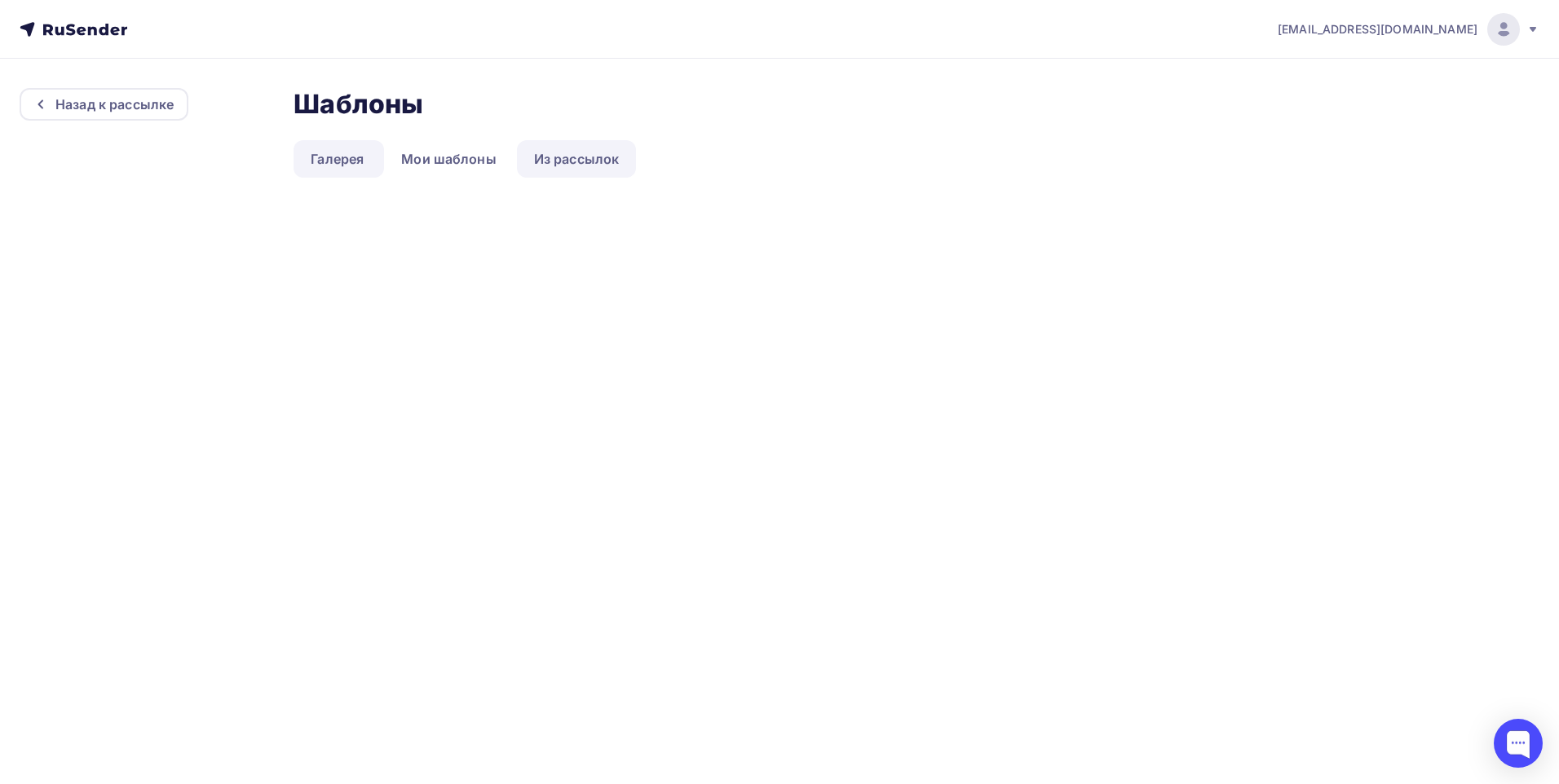
click at [621, 170] on link "Из рассылок" at bounding box center [577, 159] width 120 height 38
click at [123, 100] on div "Назад к рассылке" at bounding box center [114, 105] width 119 height 20
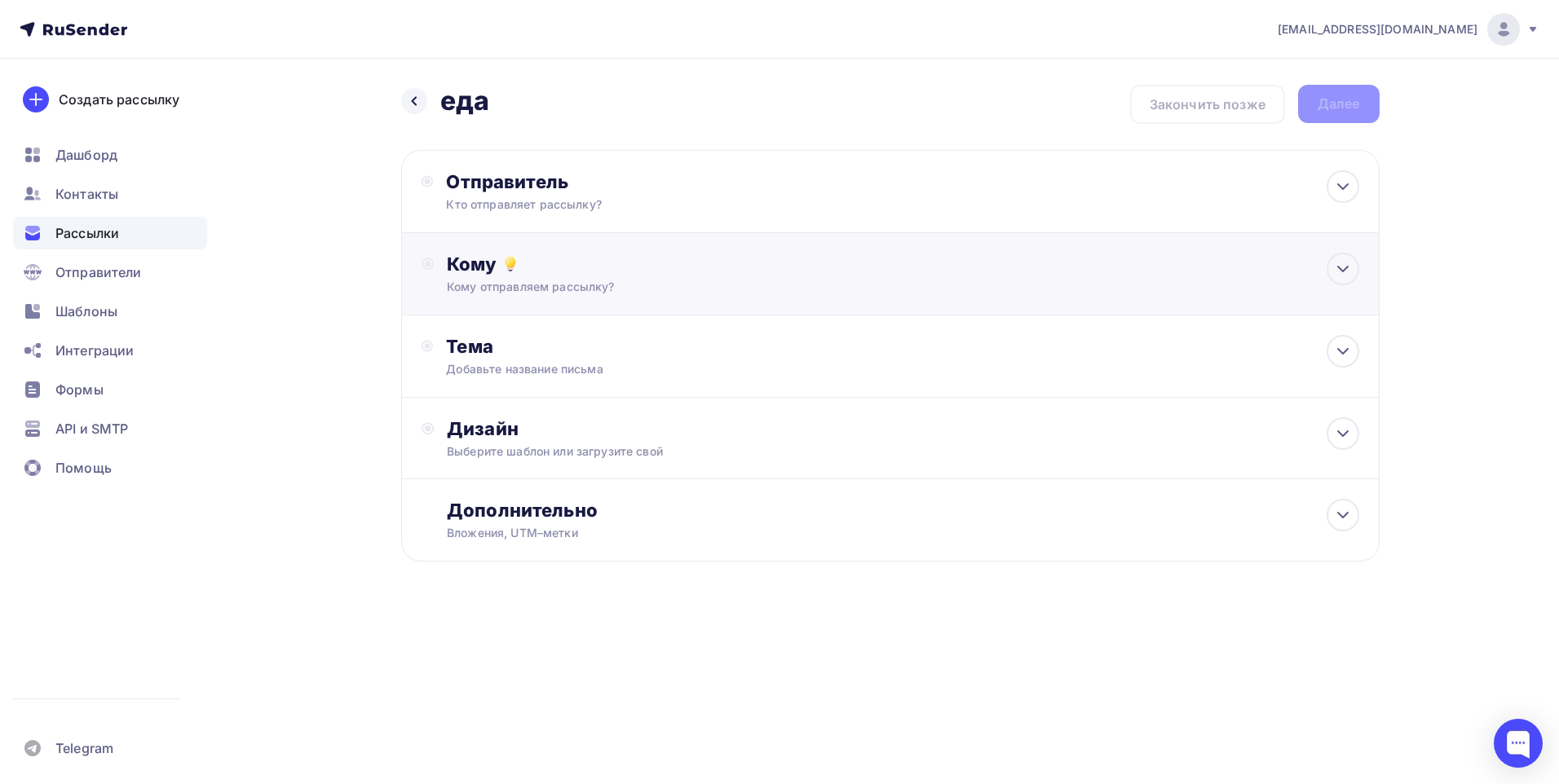
click at [620, 282] on div "Кому отправляем рассылку?" at bounding box center [857, 287] width 821 height 16
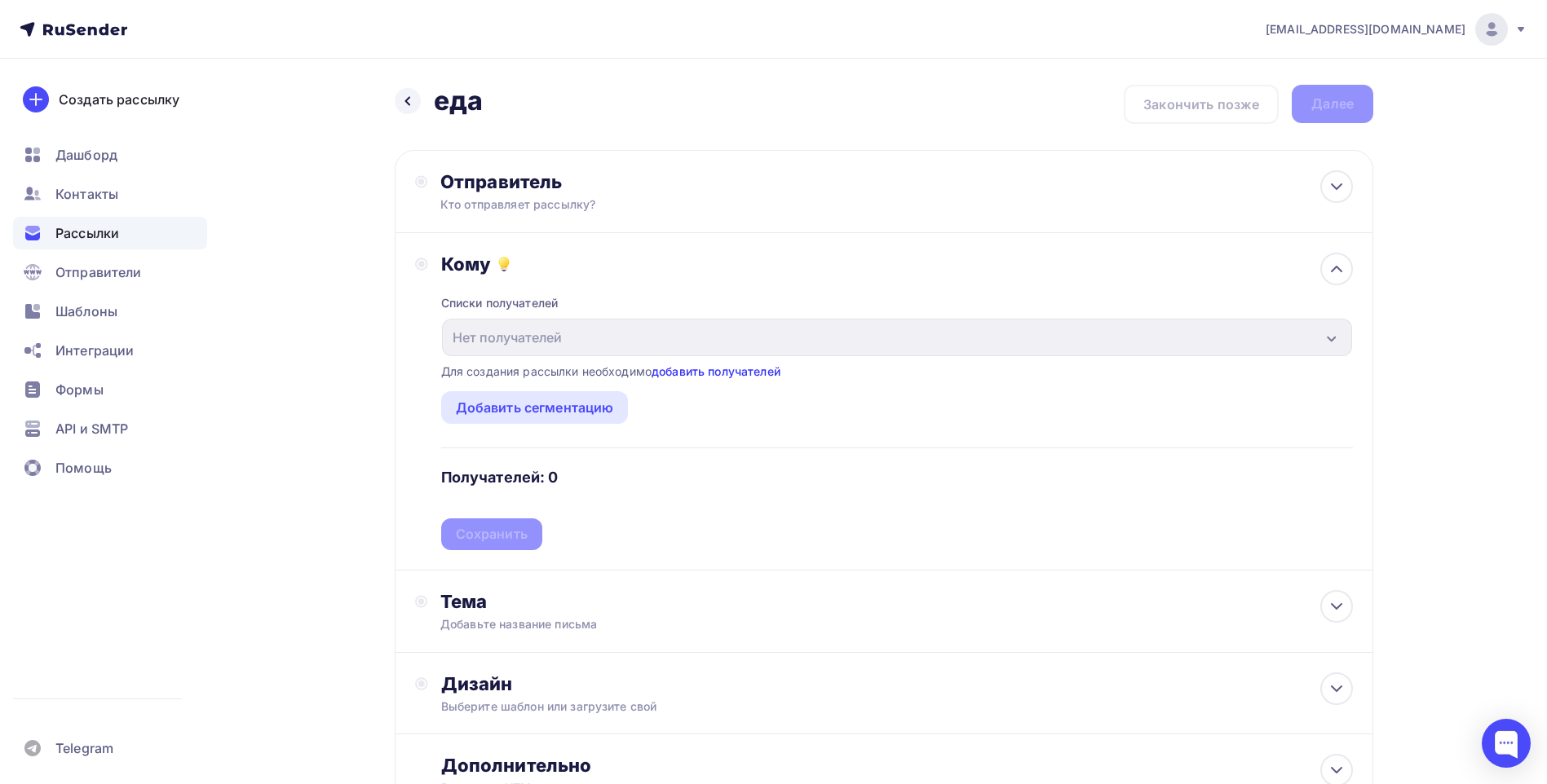
click at [731, 370] on link "добавить получателей" at bounding box center [716, 371] width 129 height 14
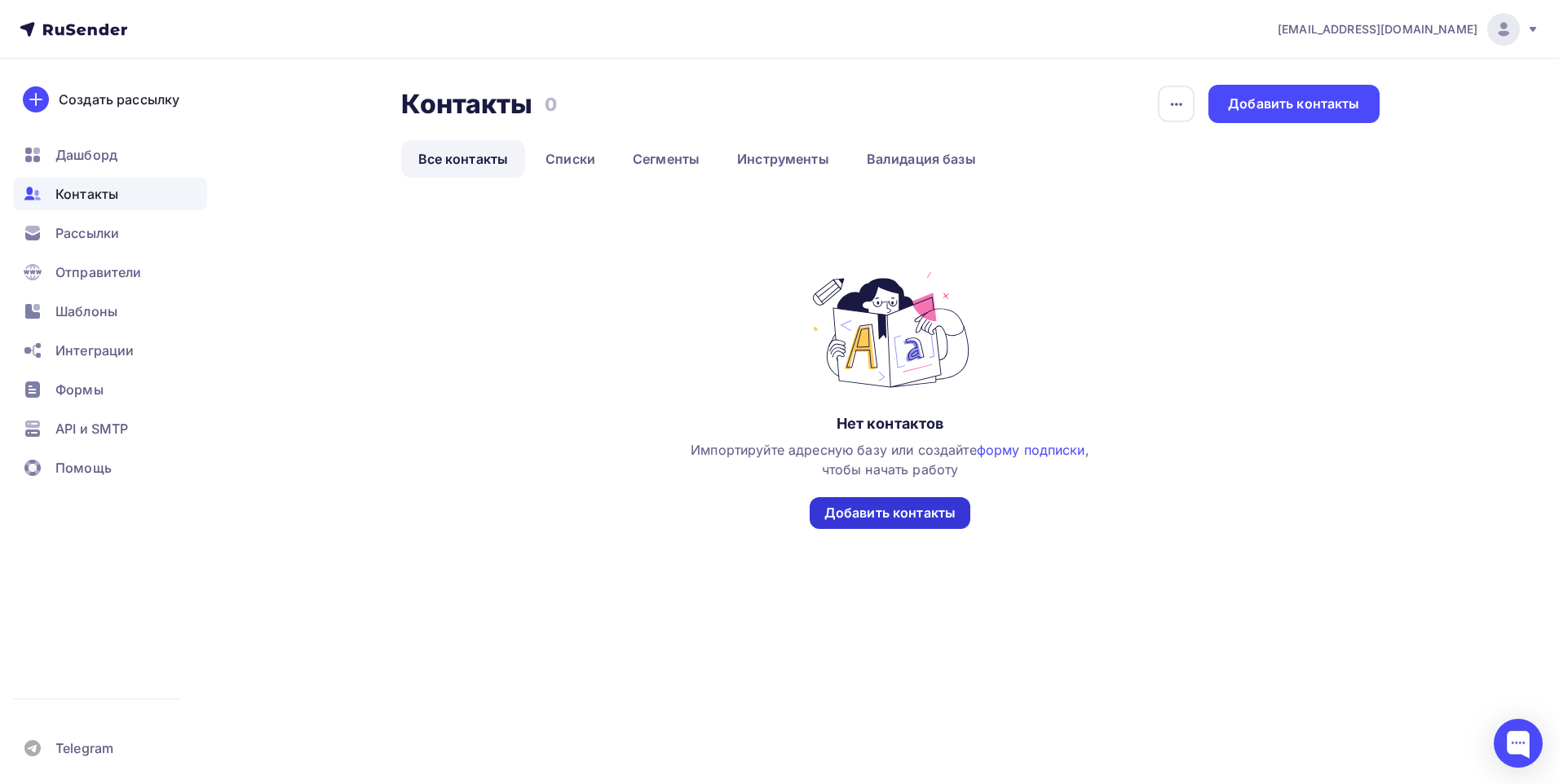
click at [925, 520] on div "Добавить контакты" at bounding box center [889, 513] width 131 height 19
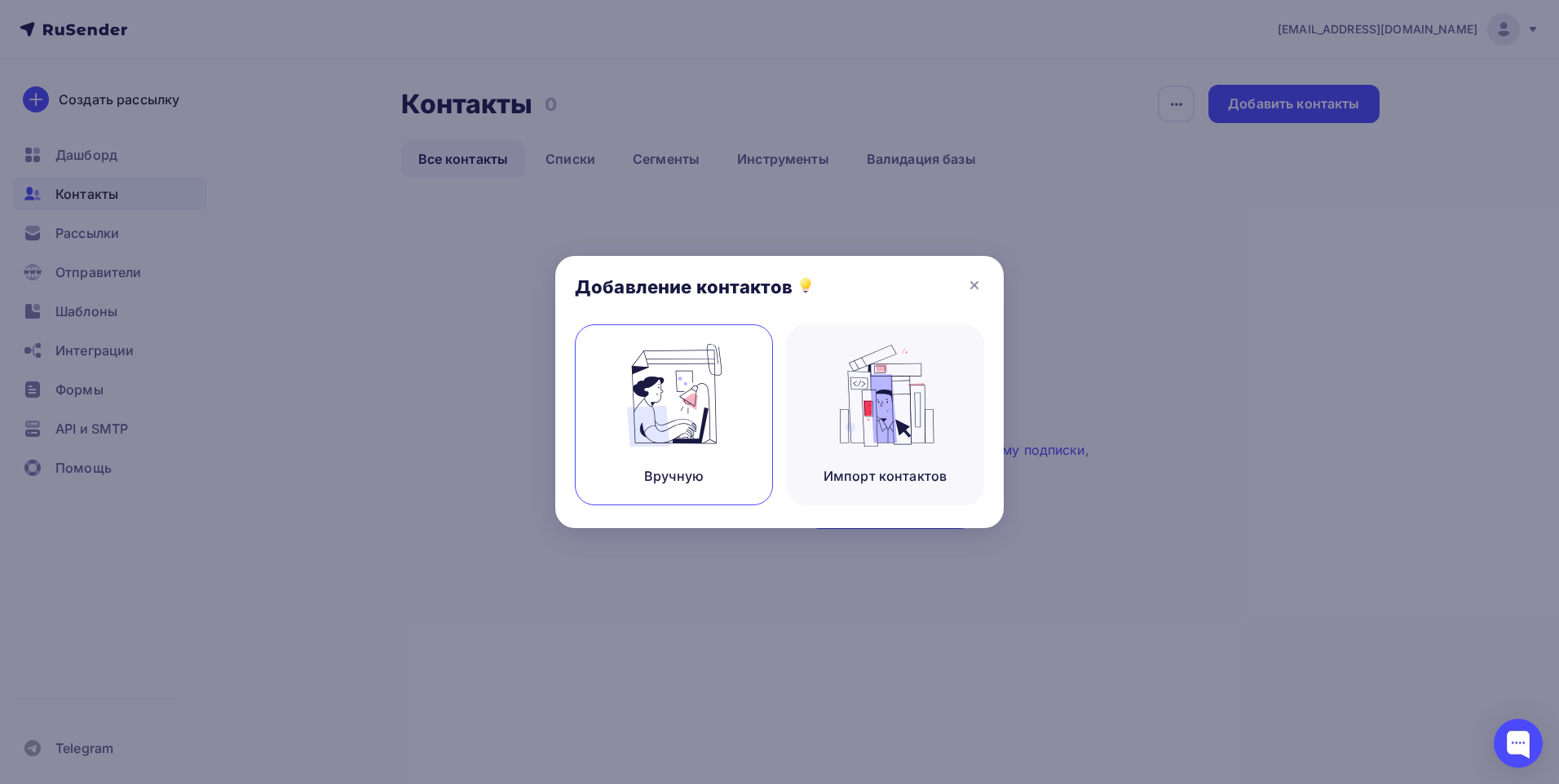
click at [679, 454] on div "Вручную" at bounding box center [674, 415] width 198 height 181
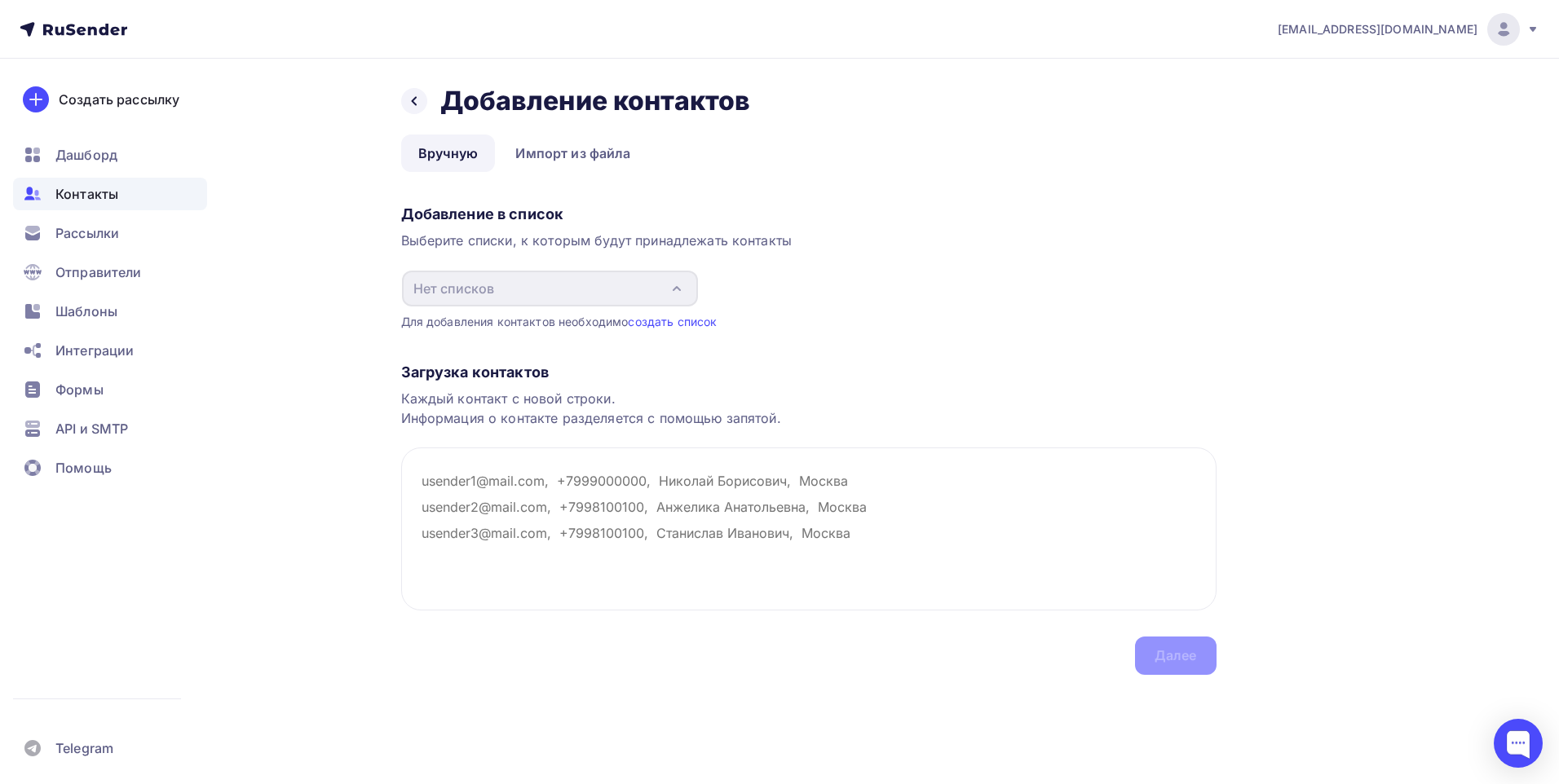
click at [702, 291] on div "Добавление в список Выберите списки, к которым будут принадлежать контакты Нет …" at bounding box center [809, 264] width 815 height 132
click at [675, 323] on link "создать список" at bounding box center [672, 321] width 89 height 14
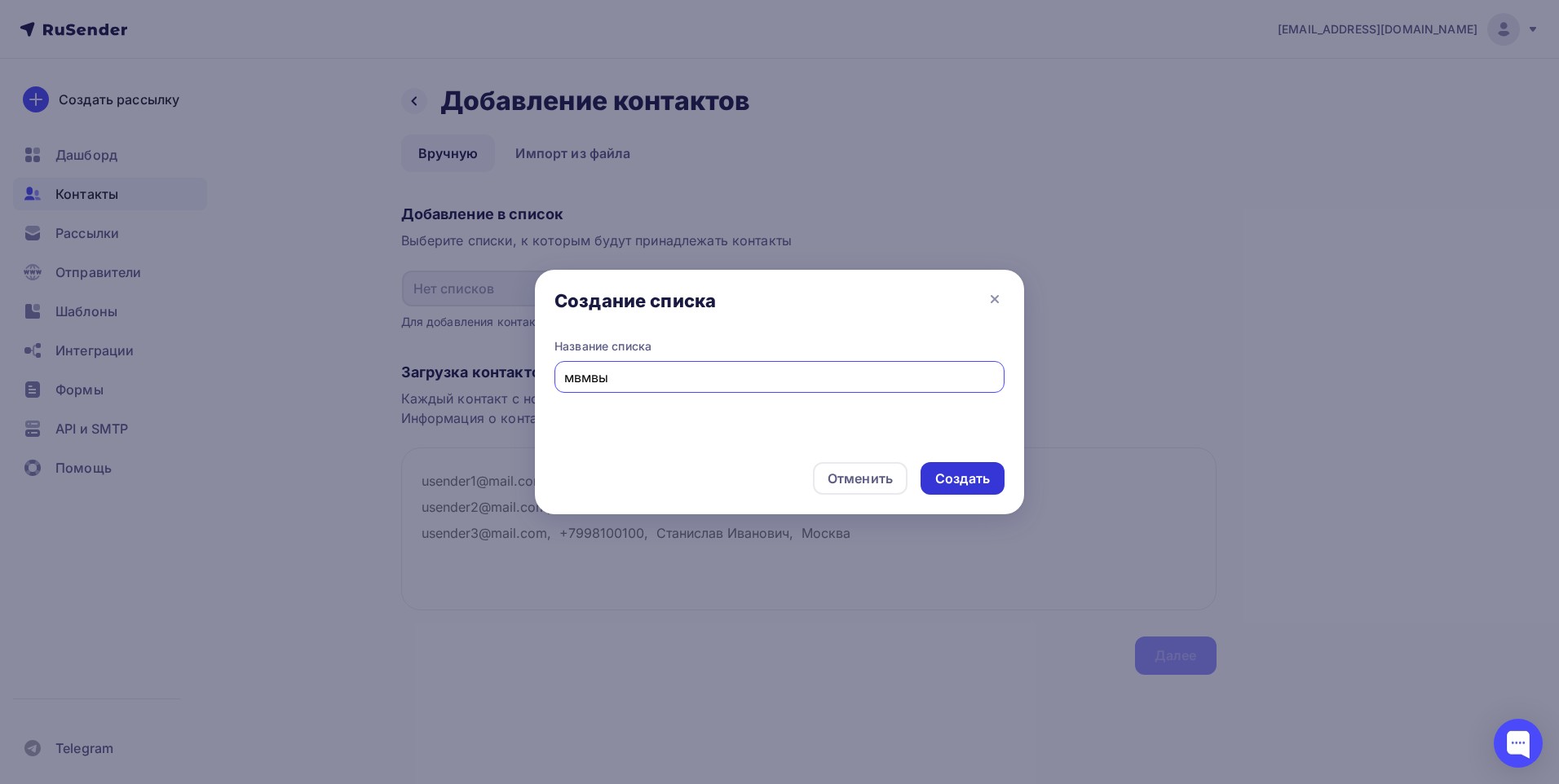
type input "мвмвы"
click at [967, 470] on div "Создать" at bounding box center [963, 478] width 54 height 19
